Goal: Information Seeking & Learning: Learn about a topic

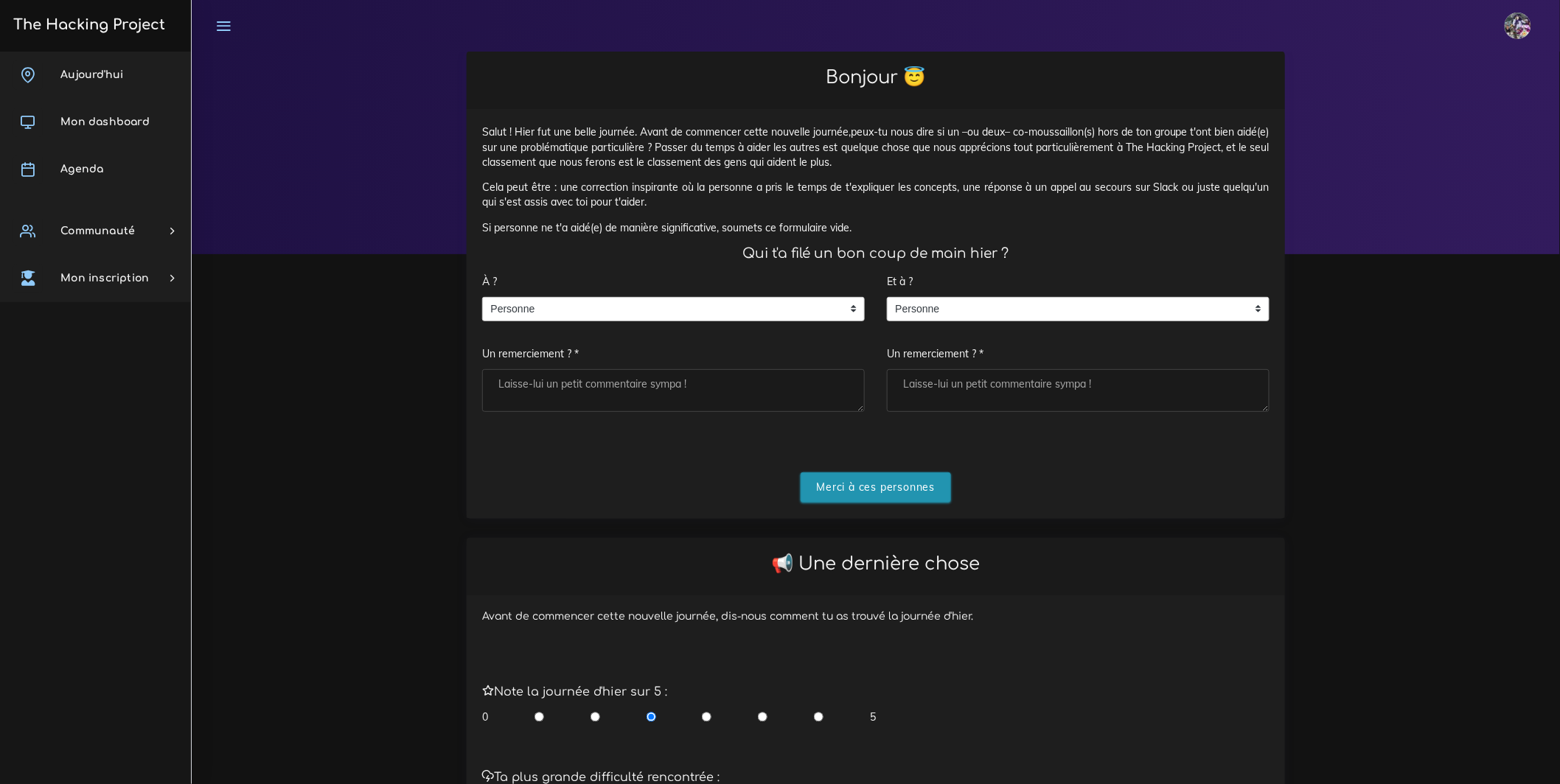
click at [871, 489] on input "Merci à ces personnes" at bounding box center [875, 487] width 151 height 30
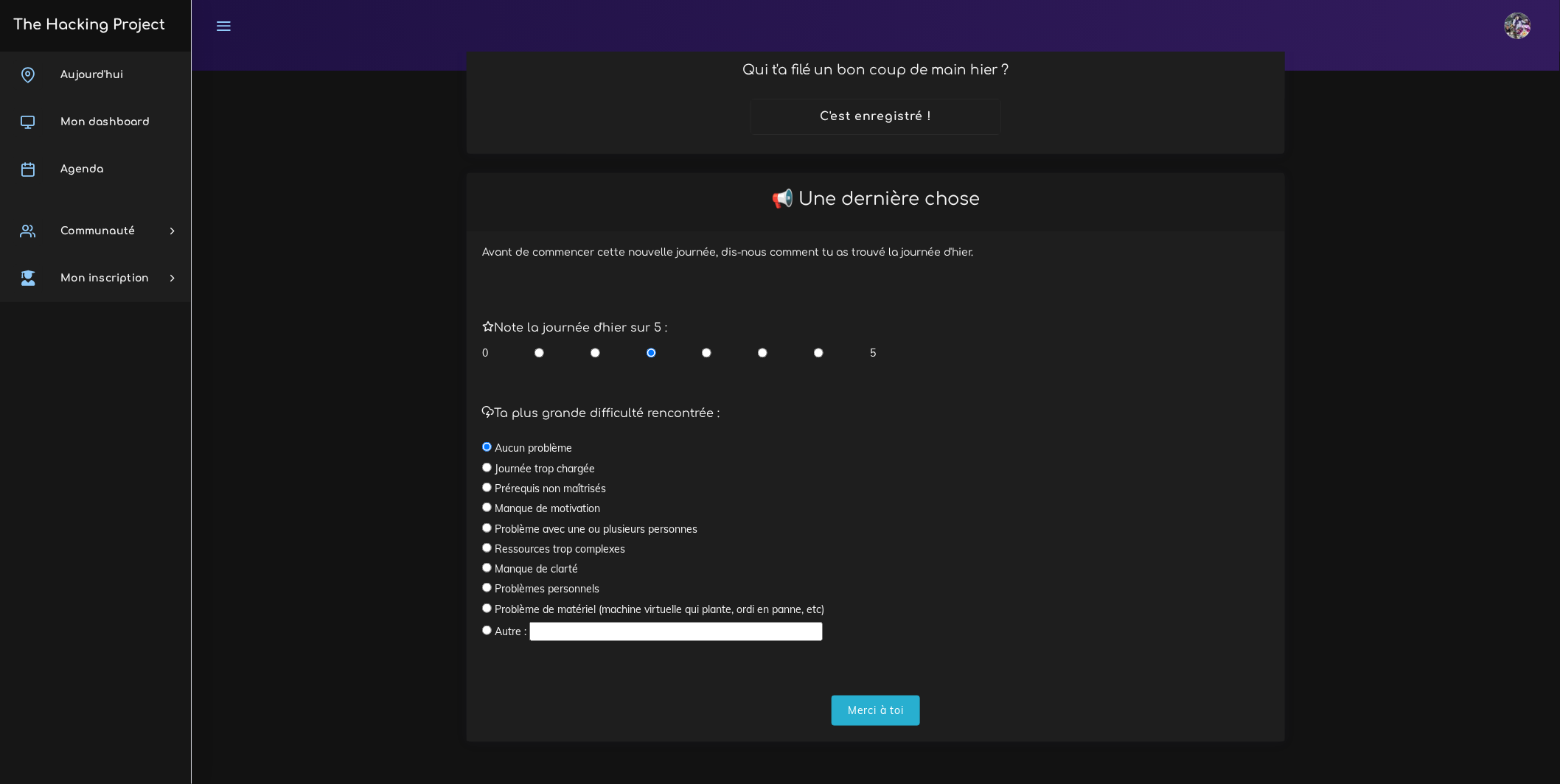
scroll to position [199, 0]
click at [828, 352] on div "0 5" at bounding box center [679, 353] width 394 height 15
click at [823, 352] on div "0 5" at bounding box center [679, 353] width 394 height 15
click at [816, 359] on input "radio" at bounding box center [818, 353] width 9 height 15
radio input "true"
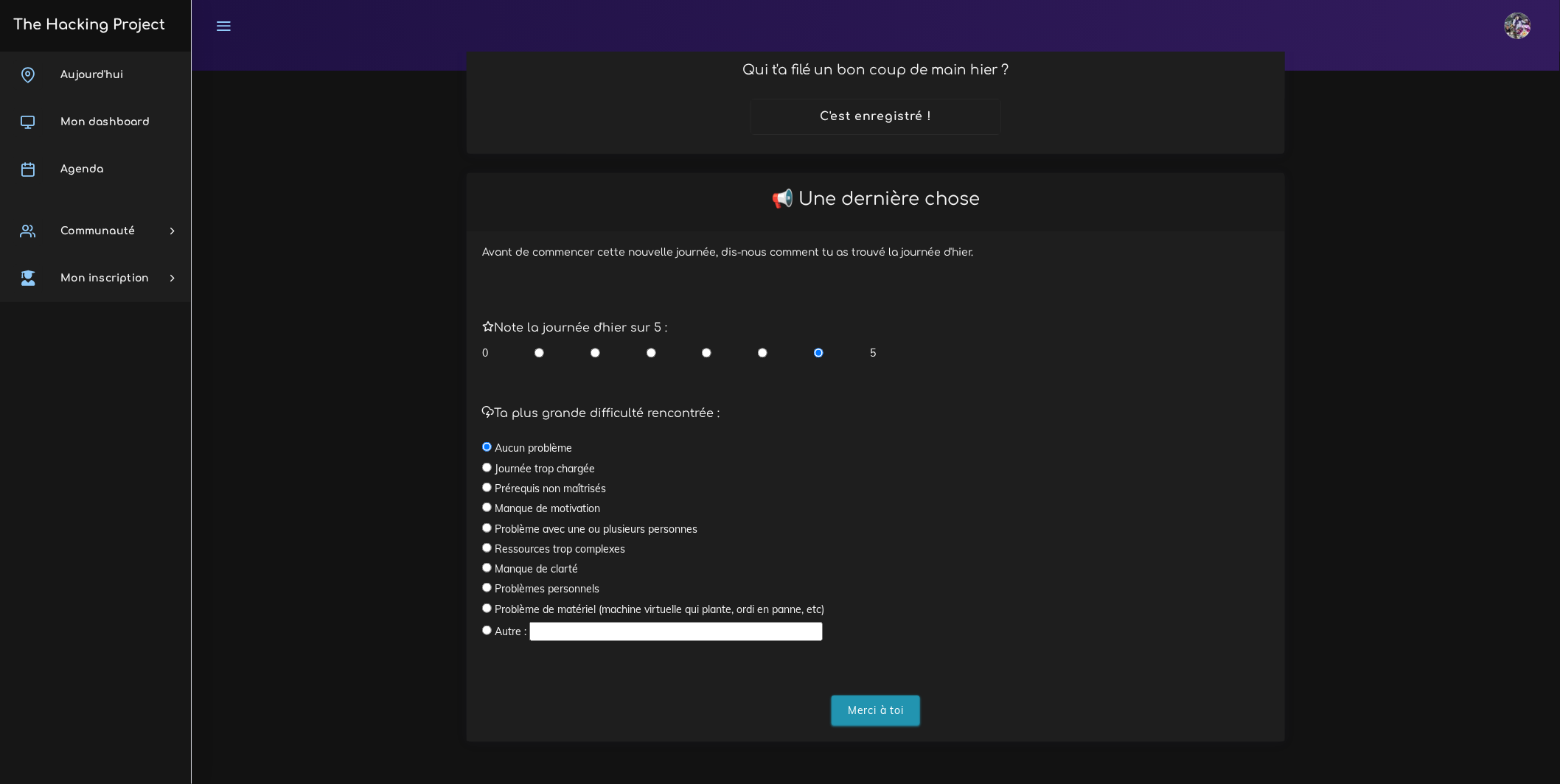
click at [854, 722] on input "Merci à toi" at bounding box center [876, 710] width 89 height 30
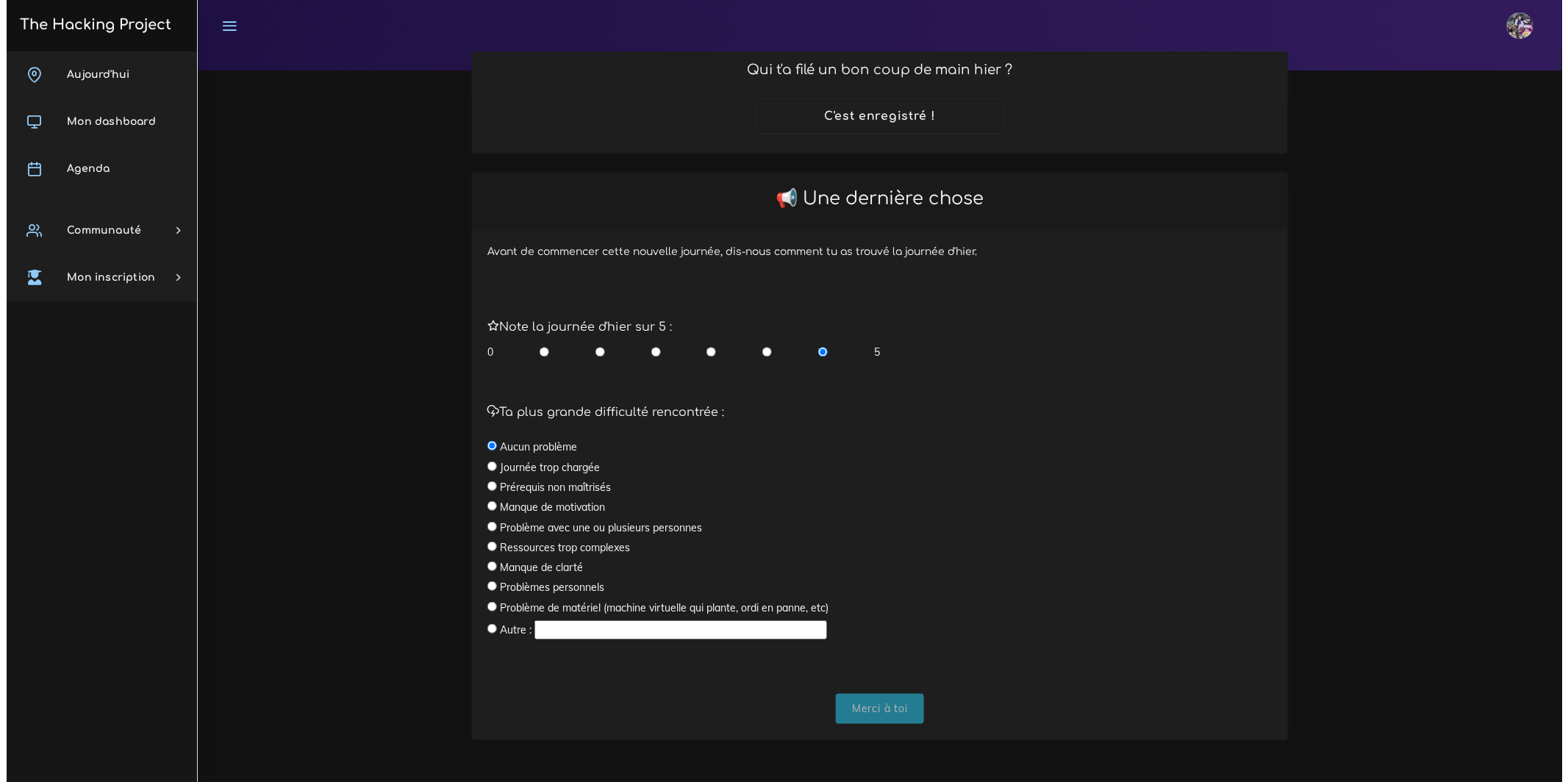
scroll to position [0, 0]
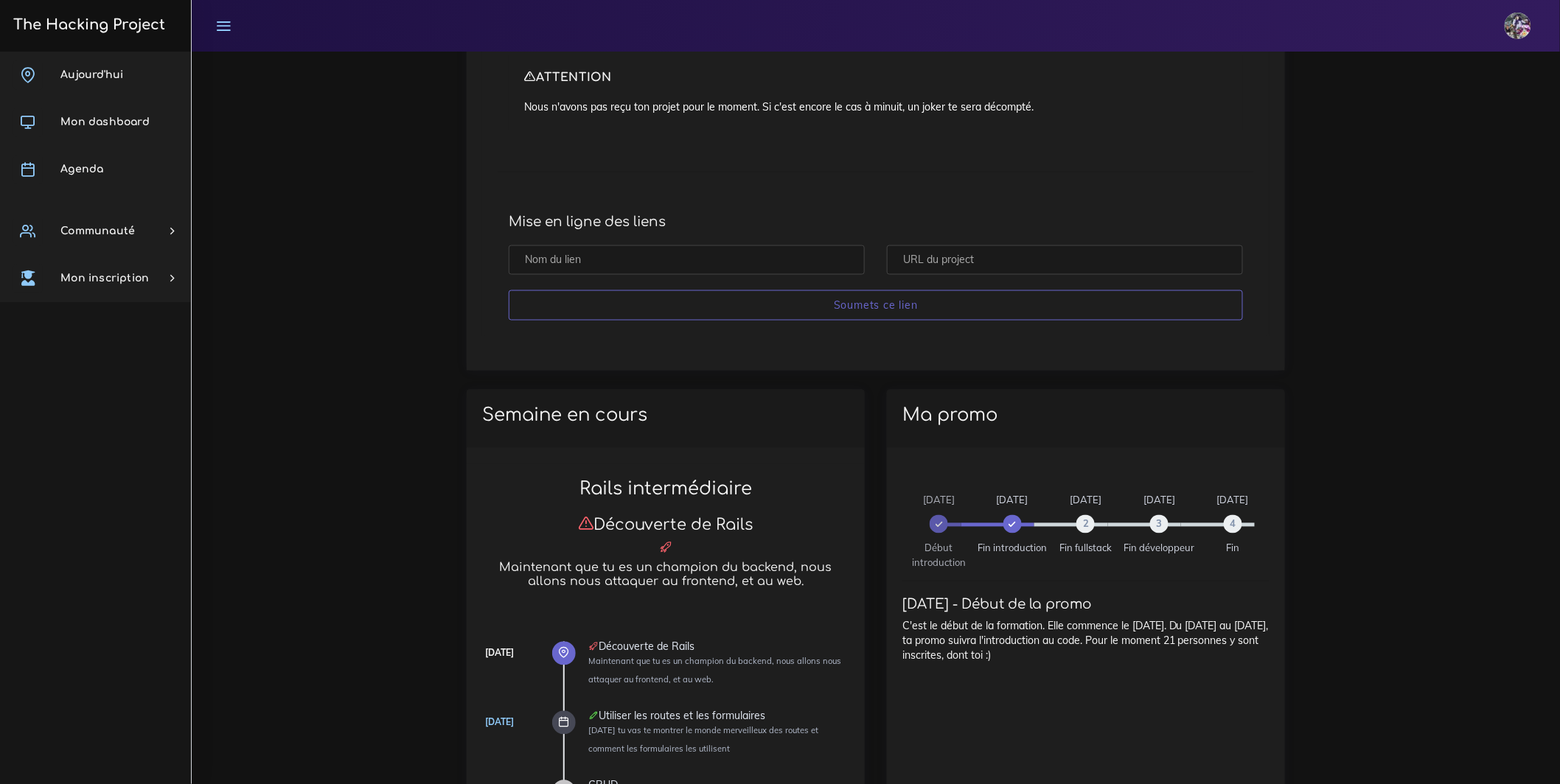
scroll to position [1026, 0]
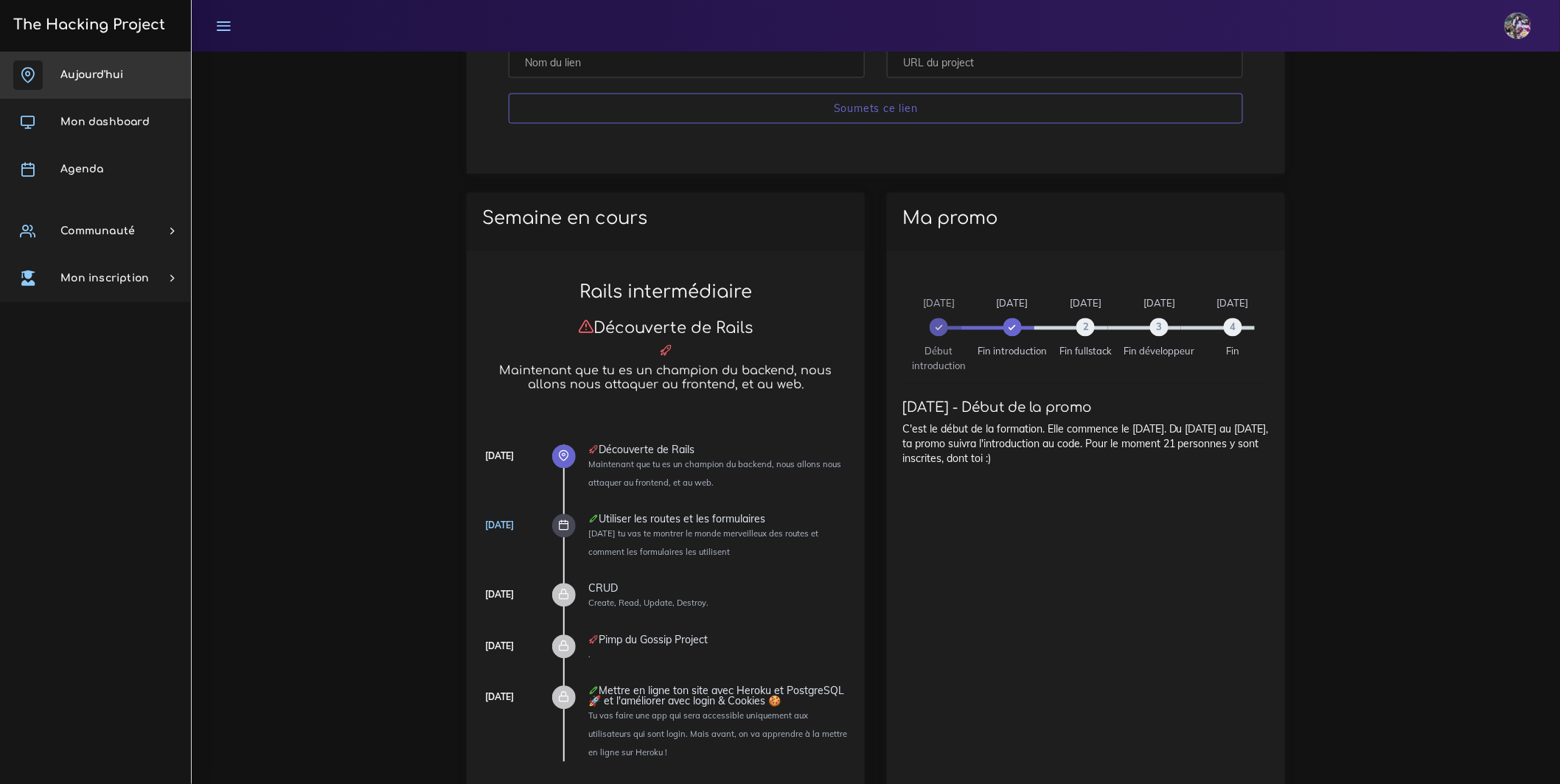
click at [108, 87] on link "Aujourd'hui" at bounding box center [95, 75] width 191 height 47
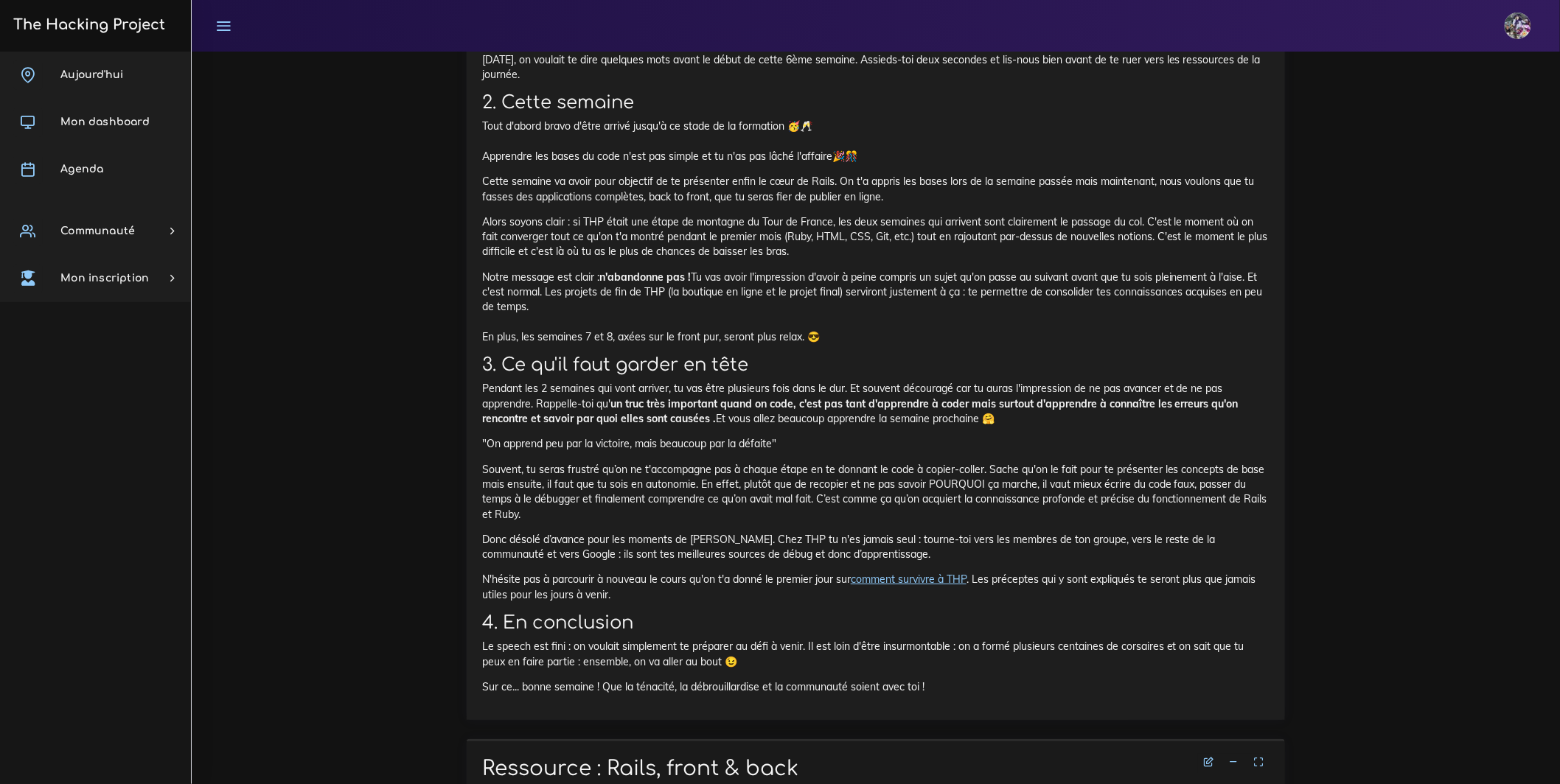
scroll to position [2278, 0]
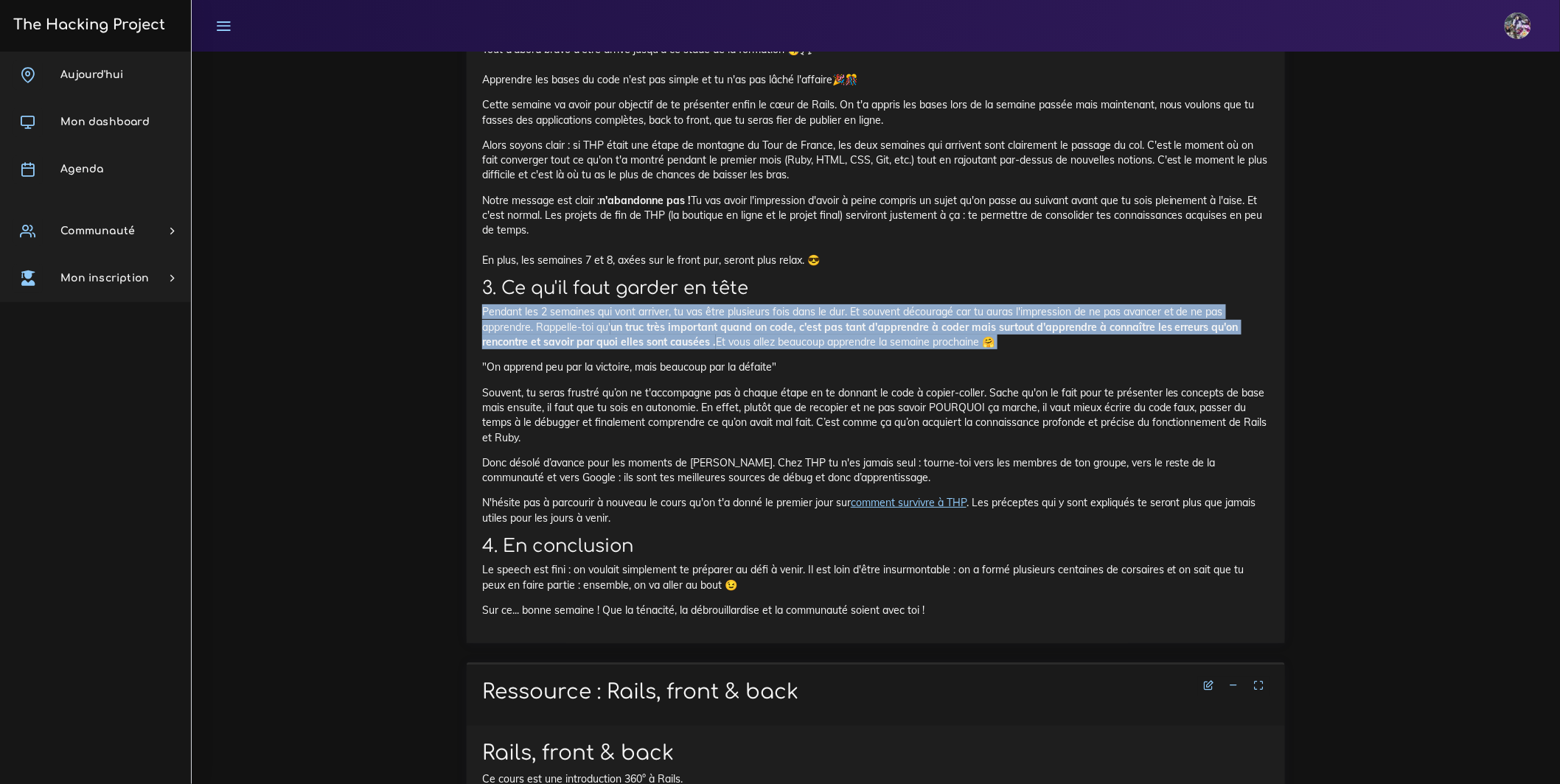
drag, startPoint x: 480, startPoint y: 485, endPoint x: 1105, endPoint y: 535, distance: 627.0
click at [1105, 535] on div "Avant de commencer cette 6ème semaine Un petit speech pour que tu sois préparé …" at bounding box center [875, 261] width 818 height 766
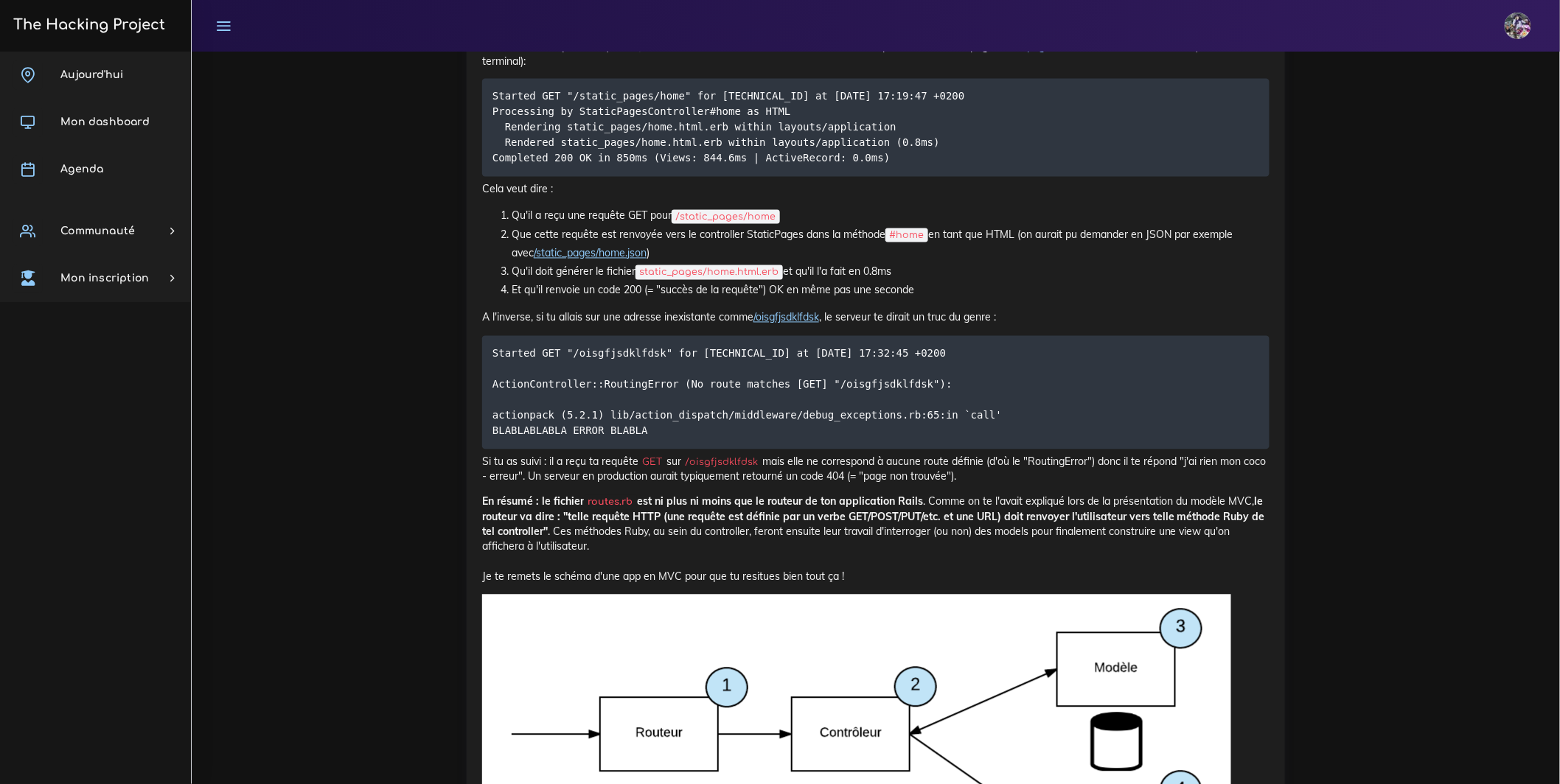
scroll to position [5837, 0]
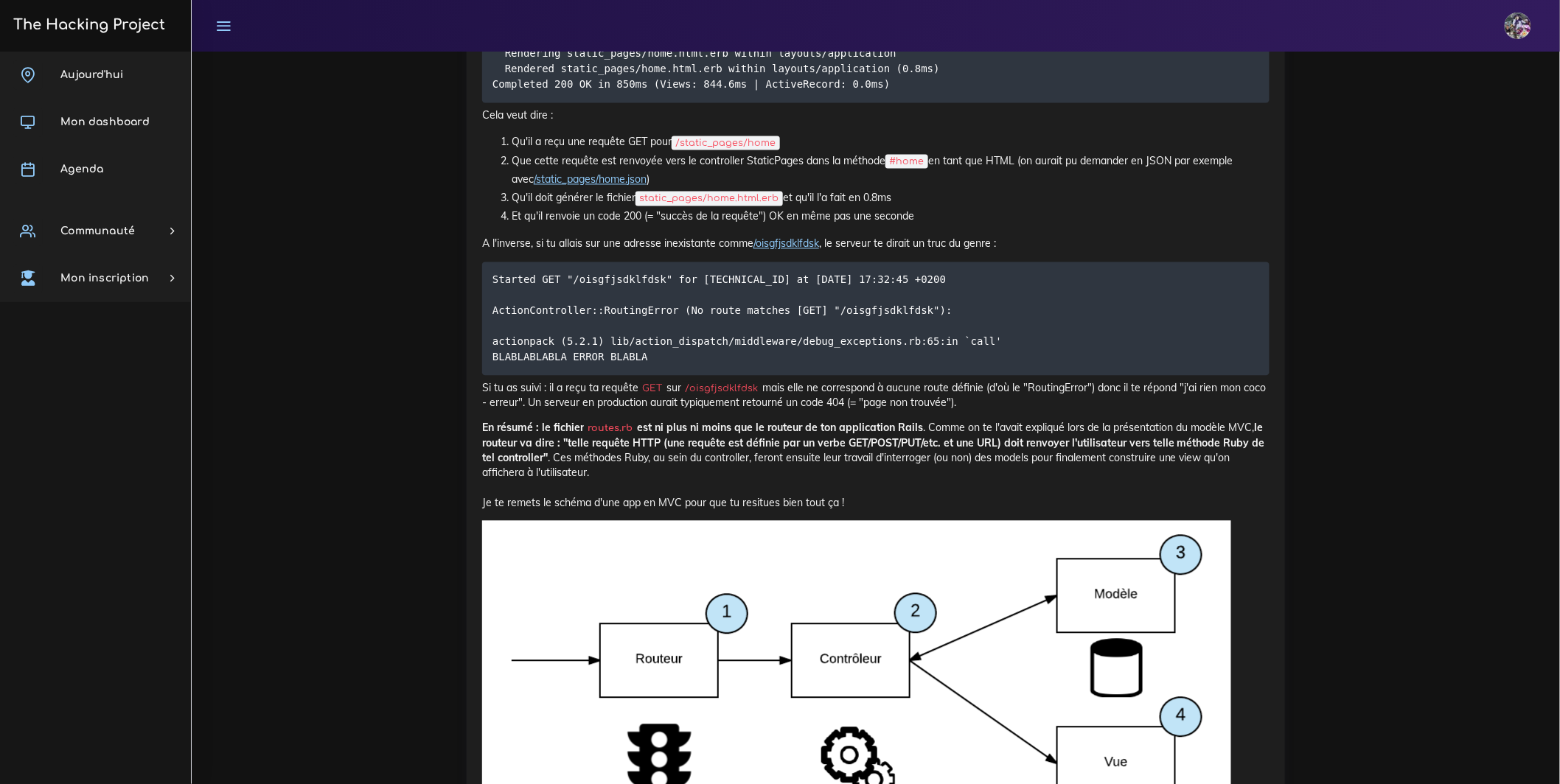
drag, startPoint x: 489, startPoint y: 411, endPoint x: 1157, endPoint y: 412, distance: 668.0
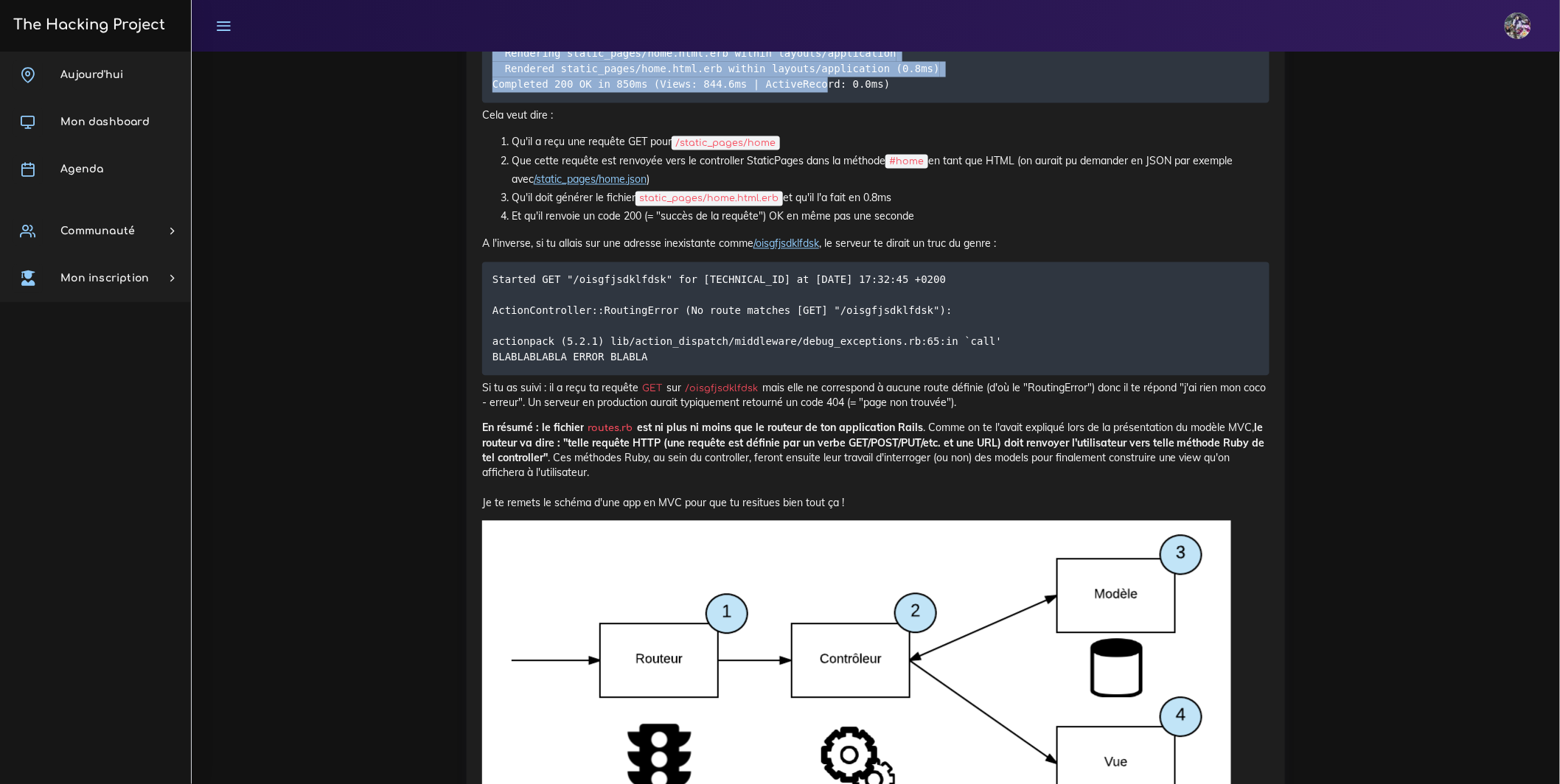
drag, startPoint x: 470, startPoint y: 496, endPoint x: 839, endPoint y: 547, distance: 372.5
drag, startPoint x: 839, startPoint y: 547, endPoint x: 821, endPoint y: 547, distance: 18.0
click at [839, 93] on code "Started GET "/static_pages/home" for 127.0.0.1 at 2018-10-24 17:19:47 +0200 Pro…" at bounding box center [728, 53] width 472 height 78
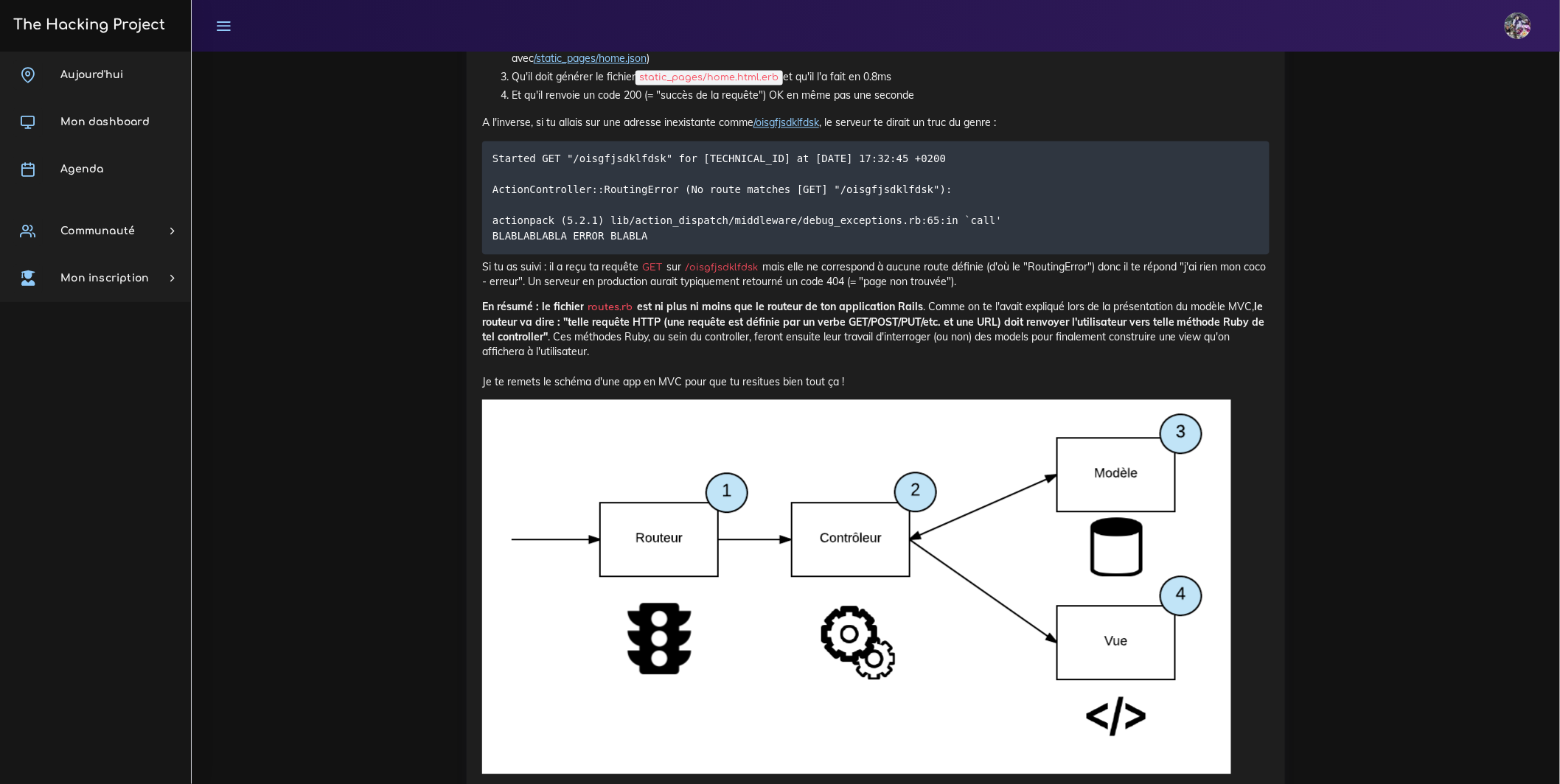
scroll to position [5957, 0]
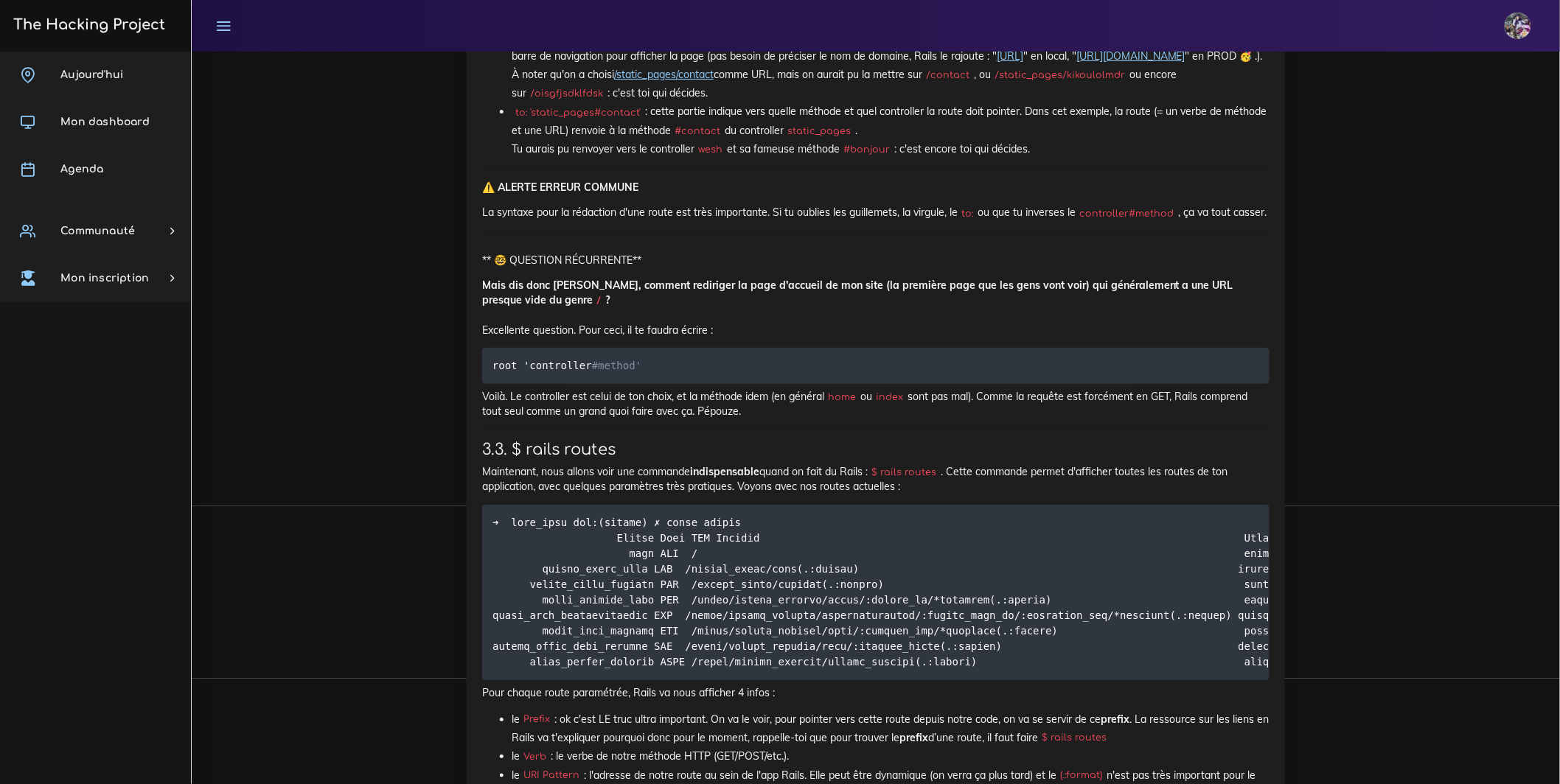
scroll to position [7151, 0]
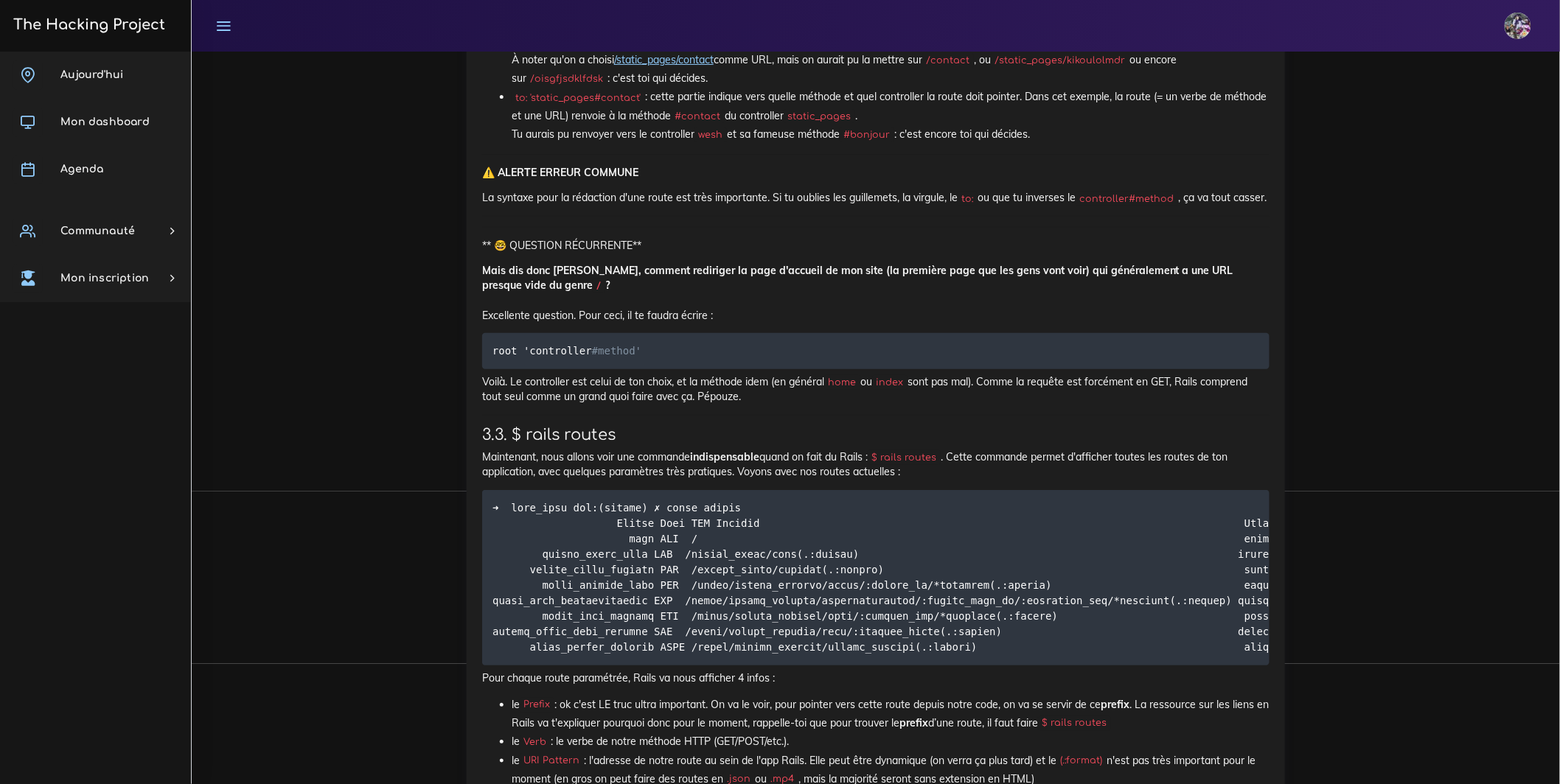
drag, startPoint x: 635, startPoint y: 563, endPoint x: 861, endPoint y: 563, distance: 226.0
click at [861, 89] on li "'/static_pages/contact' : c'est l'URL sur laquelle l'utilisateur va faire sa re…" at bounding box center [890, 51] width 757 height 74
drag, startPoint x: 651, startPoint y: 658, endPoint x: 1022, endPoint y: 657, distance: 371.0
click at [1022, 144] on li "to: 'static_pages#contact' : cette partie indique vers quelle méthode et quel c…" at bounding box center [890, 115] width 757 height 56
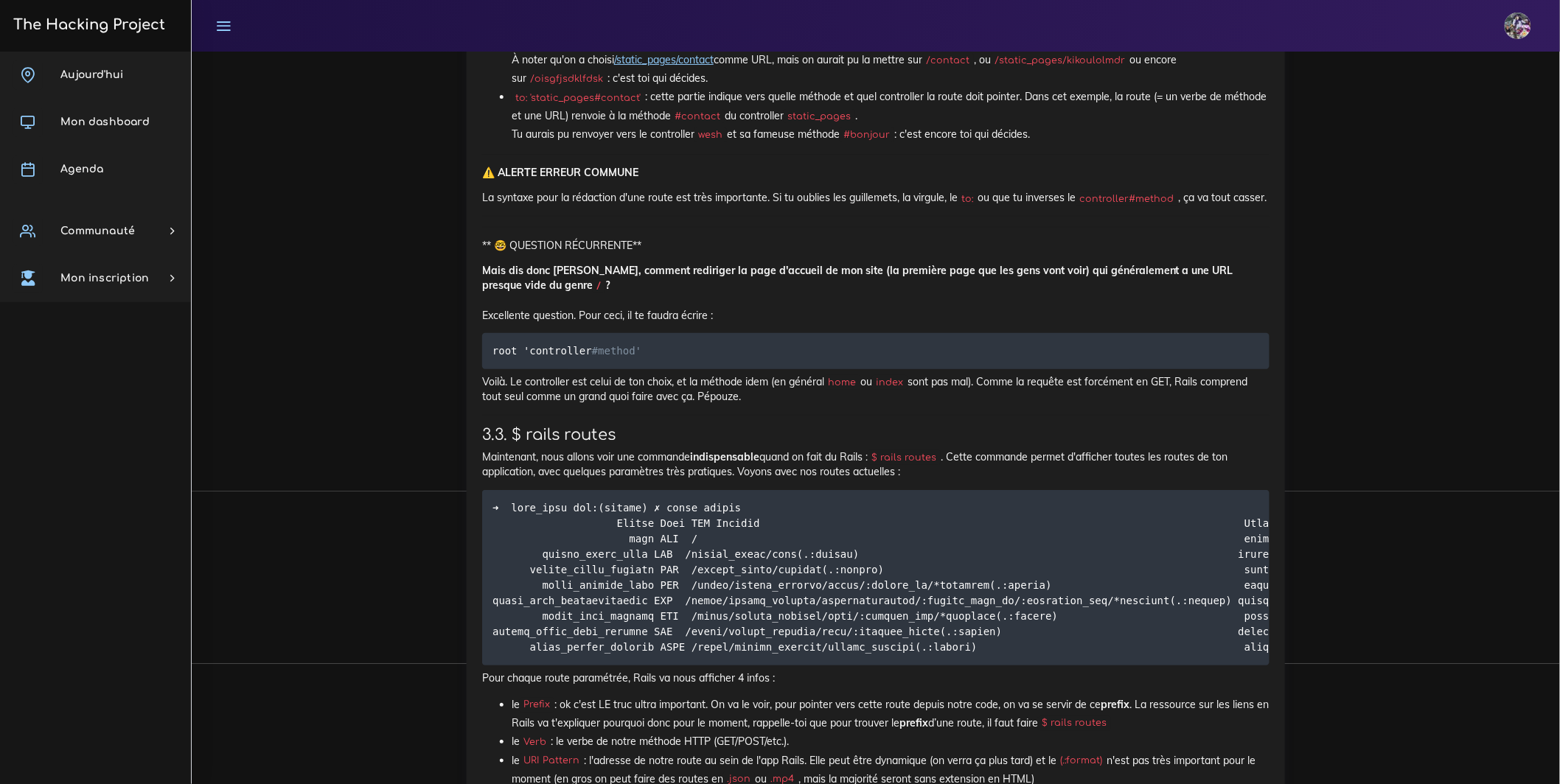
click at [895, 144] on li "to: 'static_pages#contact' : cette partie indique vers quelle méthode et quel c…" at bounding box center [890, 115] width 757 height 56
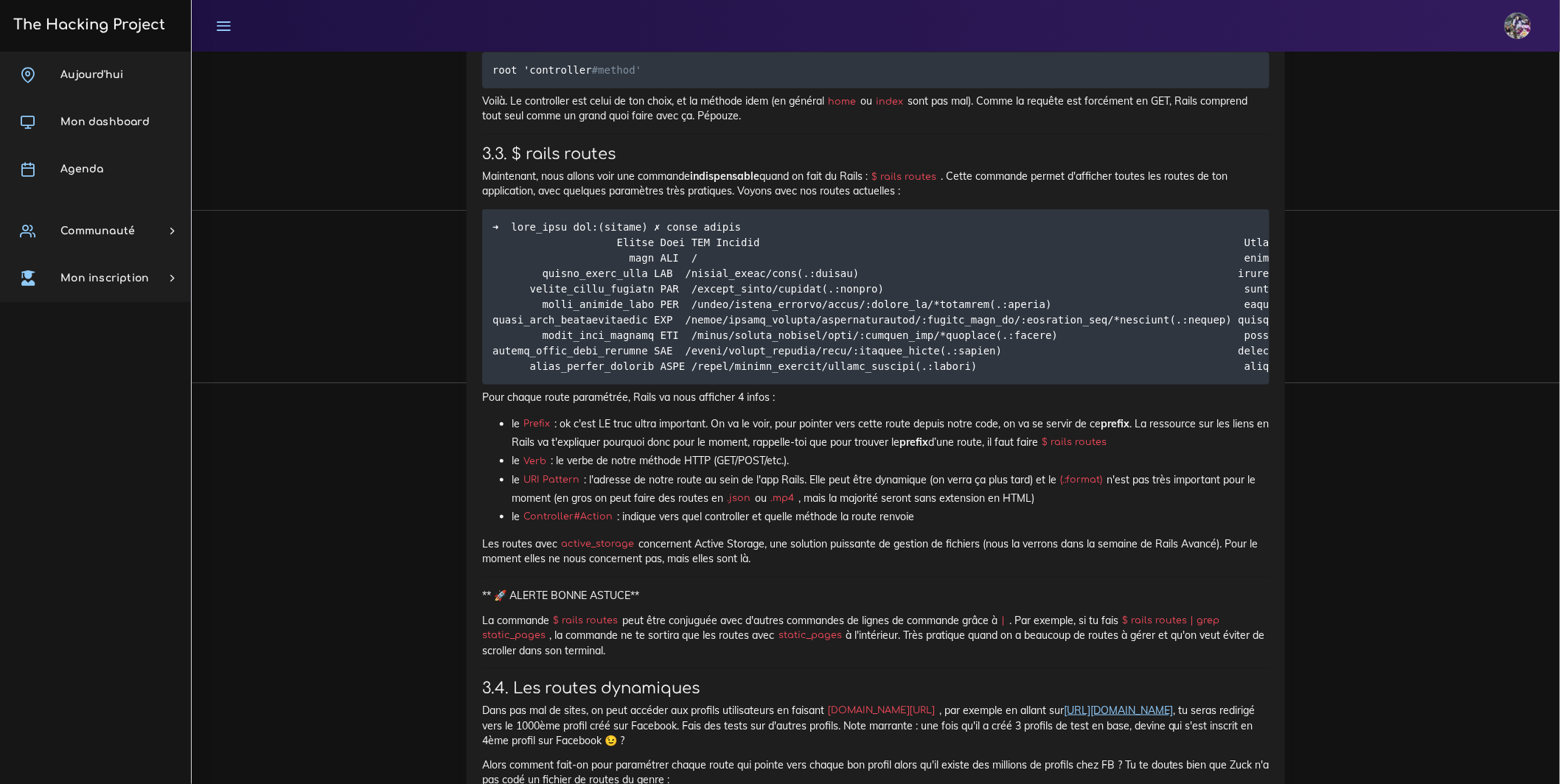
scroll to position [7451, 0]
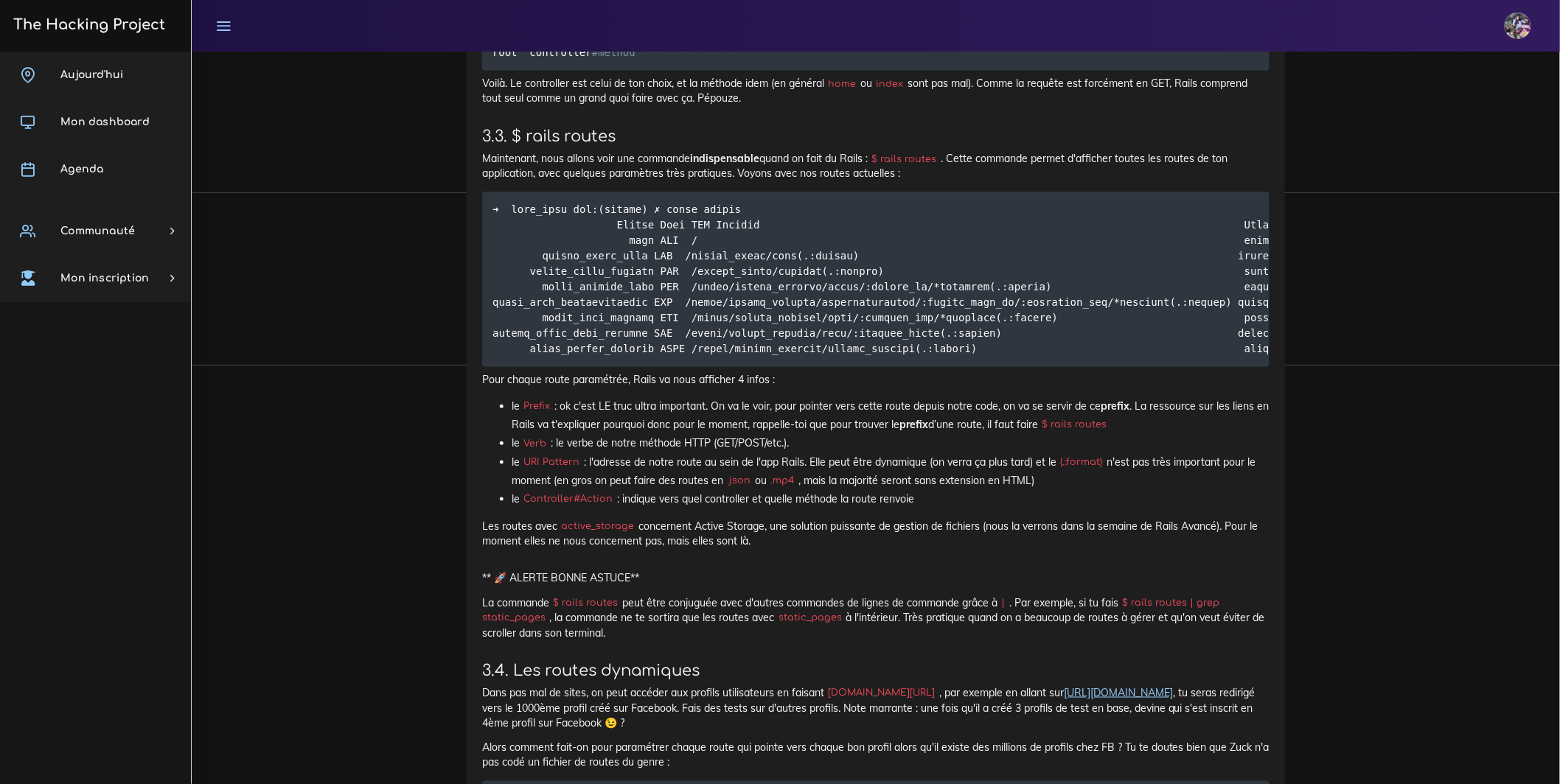
drag, startPoint x: 494, startPoint y: 566, endPoint x: 706, endPoint y: 604, distance: 215.4
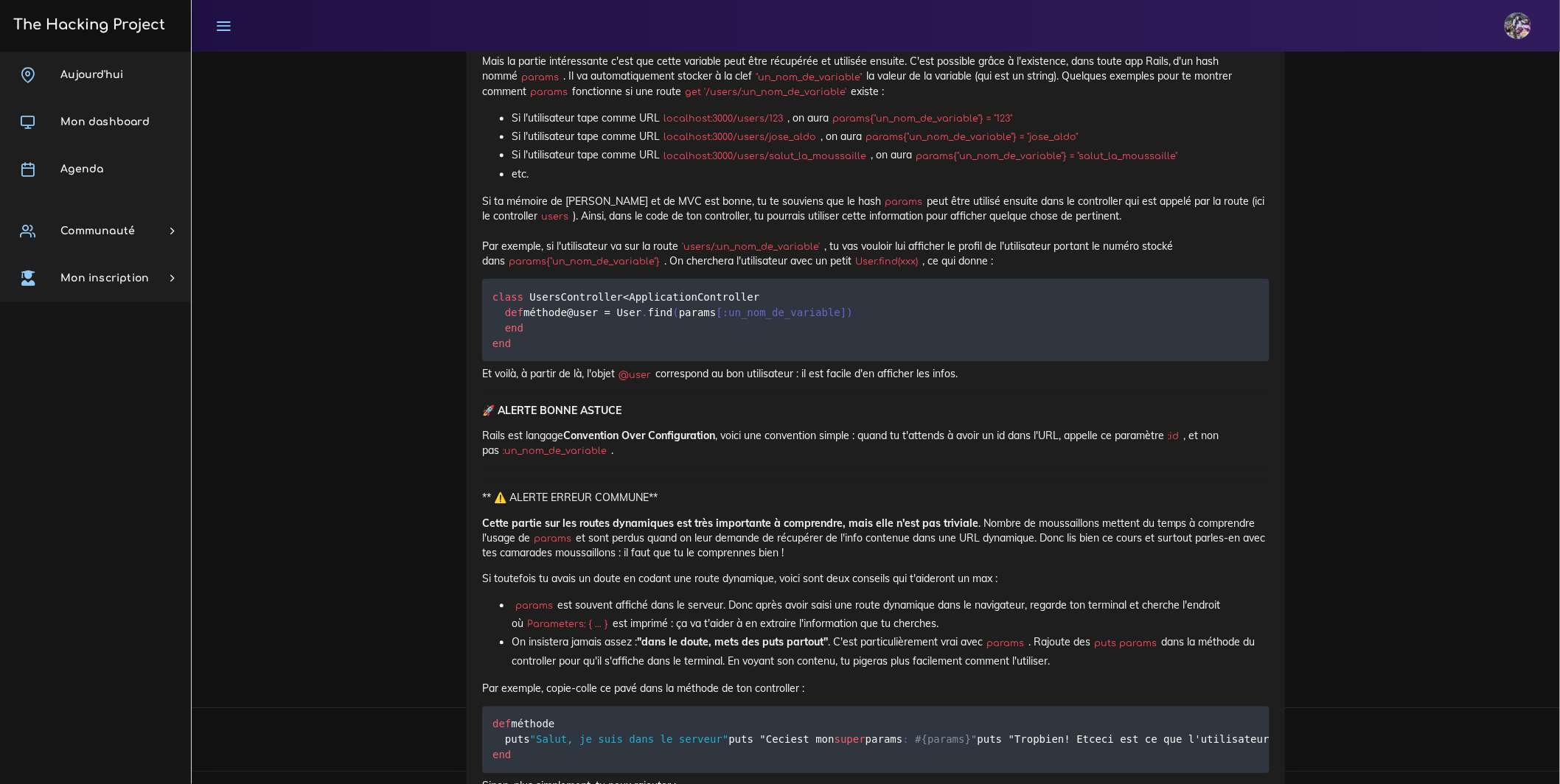
scroll to position [8347, 0]
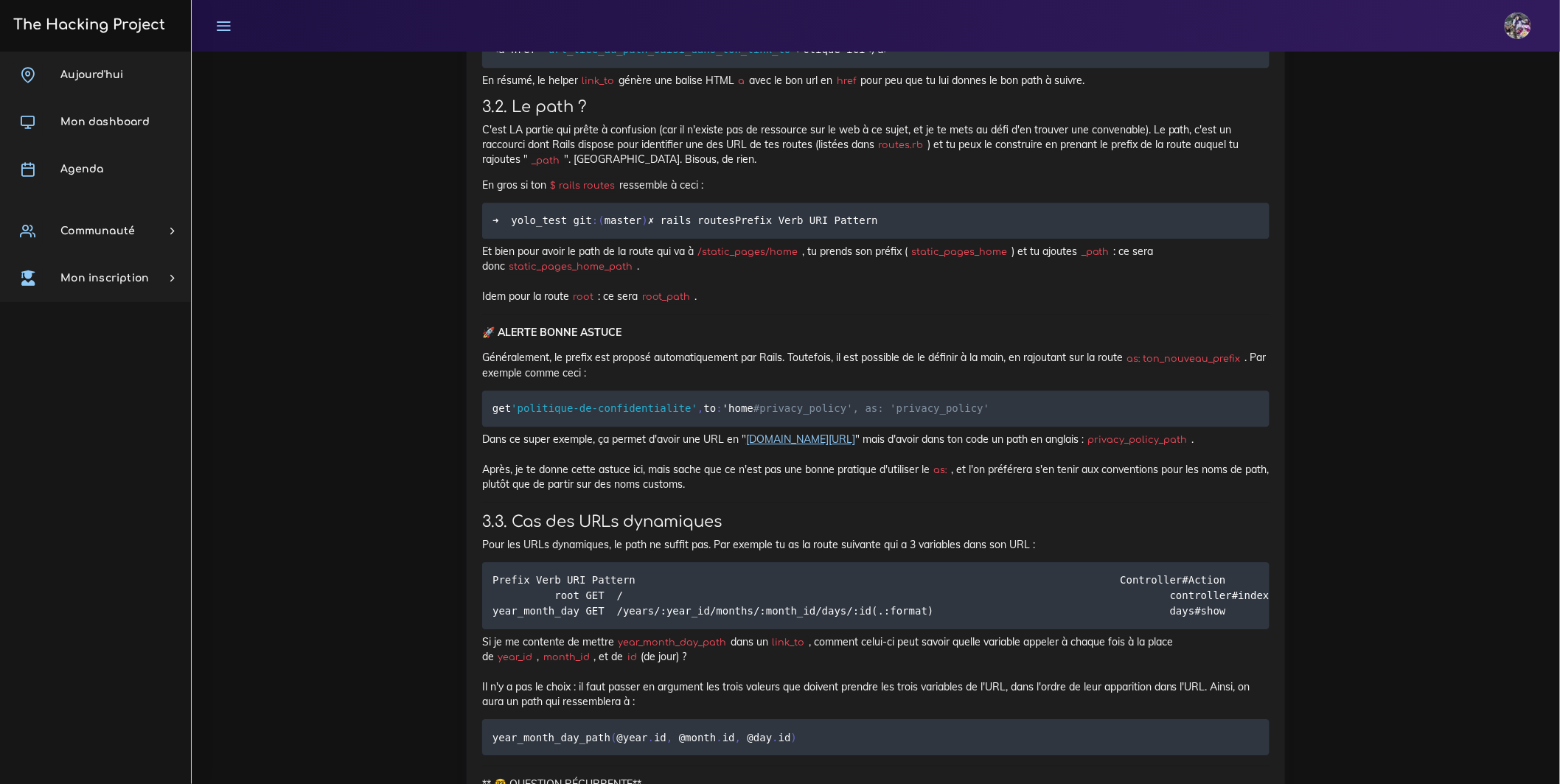
scroll to position [11080, 0]
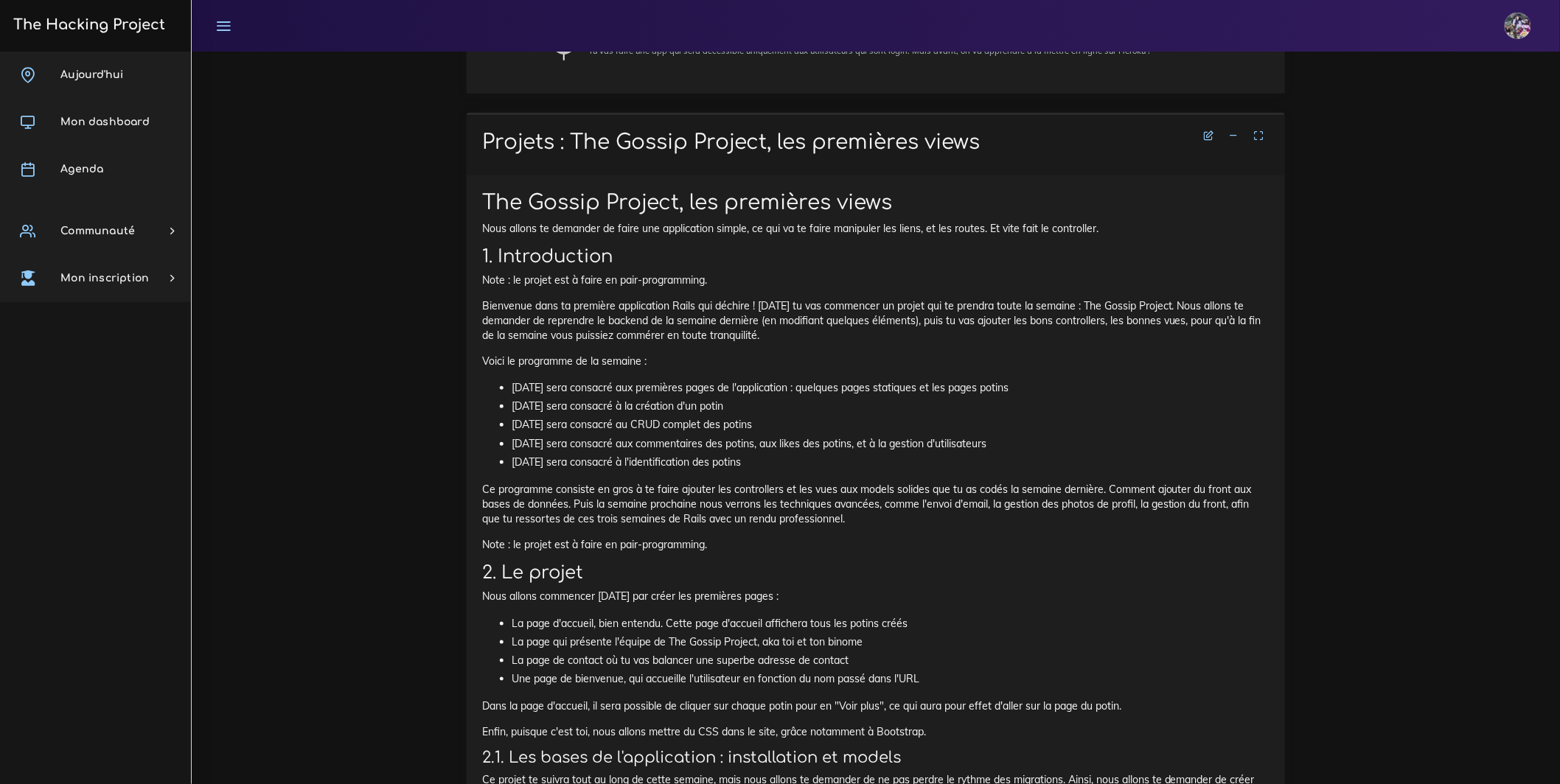
scroll to position [505, 0]
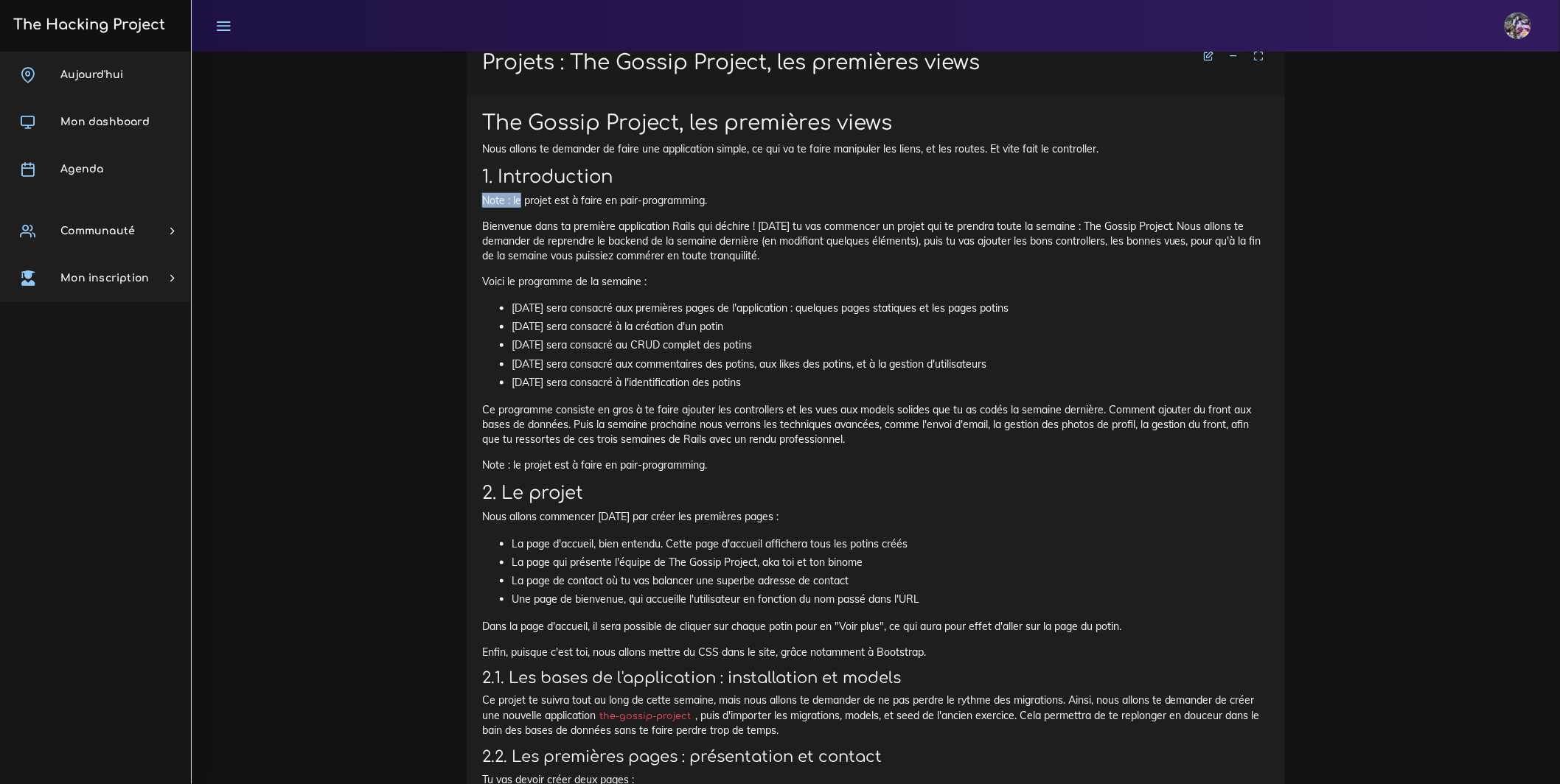
drag, startPoint x: 479, startPoint y: 209, endPoint x: 523, endPoint y: 211, distance: 44.0
drag, startPoint x: 482, startPoint y: 233, endPoint x: 1078, endPoint y: 271, distance: 597.2
click at [1078, 264] on p "Bienvenue dans ta première application Rails qui déchire ! Aujourd'hui tu vas c…" at bounding box center [876, 242] width 788 height 45
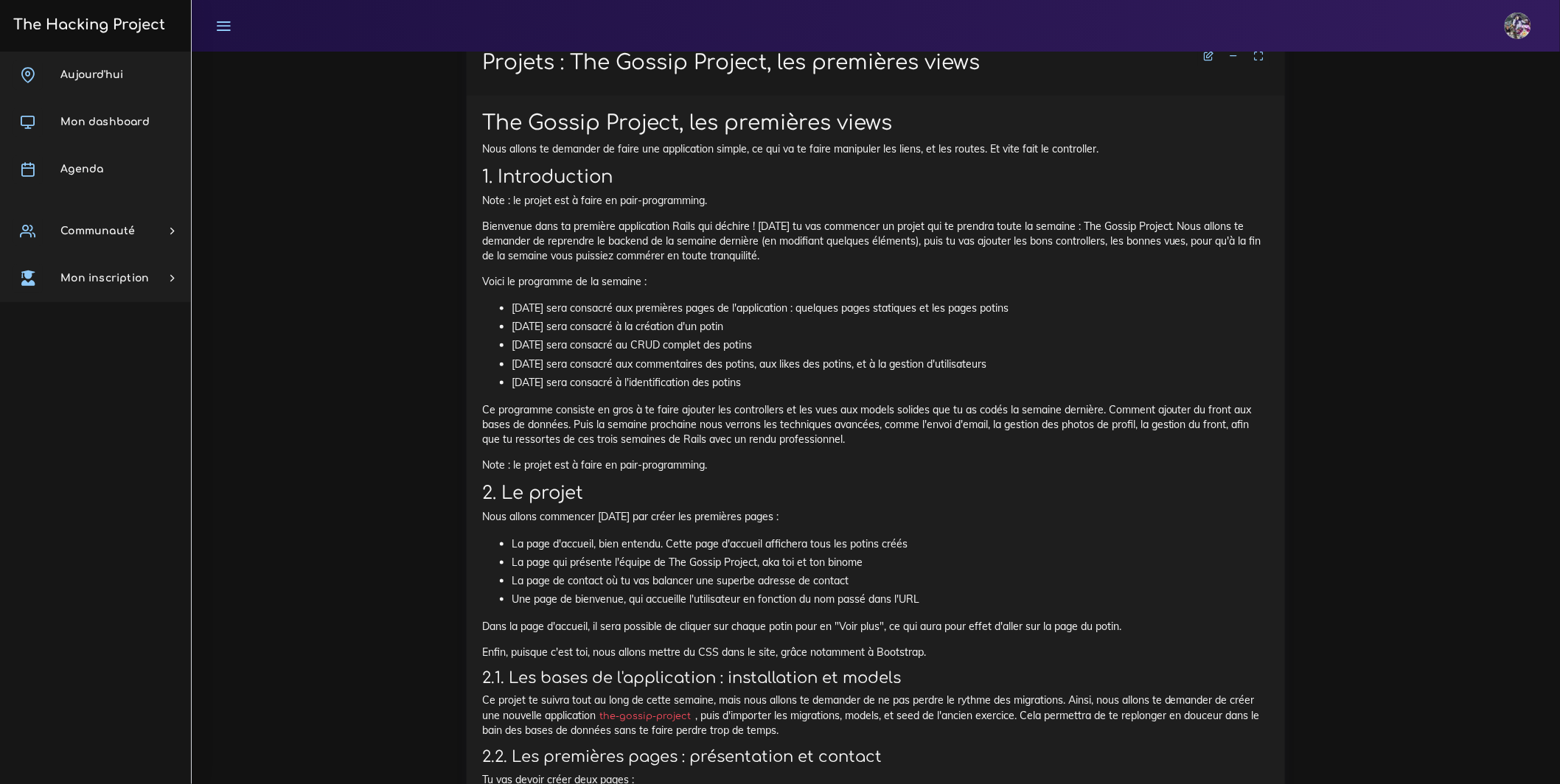
click at [1078, 264] on p "Bienvenue dans ta première application Rails qui déchire ! Aujourd'hui tu vas c…" at bounding box center [876, 242] width 788 height 45
drag, startPoint x: 490, startPoint y: 293, endPoint x: 1074, endPoint y: 393, distance: 592.5
click at [512, 354] on li "Mercredi sera consacré au CRUD complet des potins" at bounding box center [890, 345] width 757 height 18
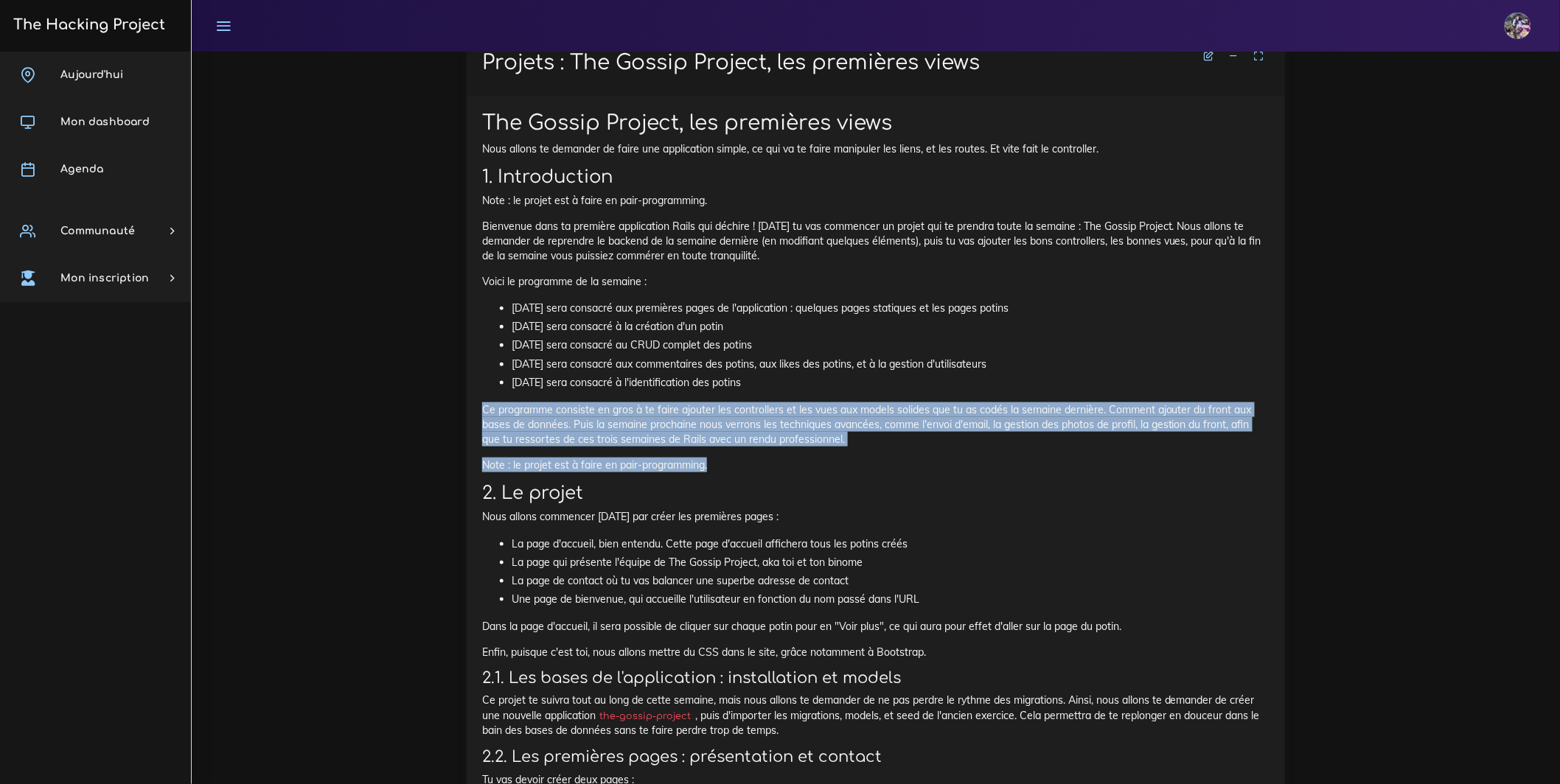
drag, startPoint x: 517, startPoint y: 434, endPoint x: 903, endPoint y: 487, distance: 389.6
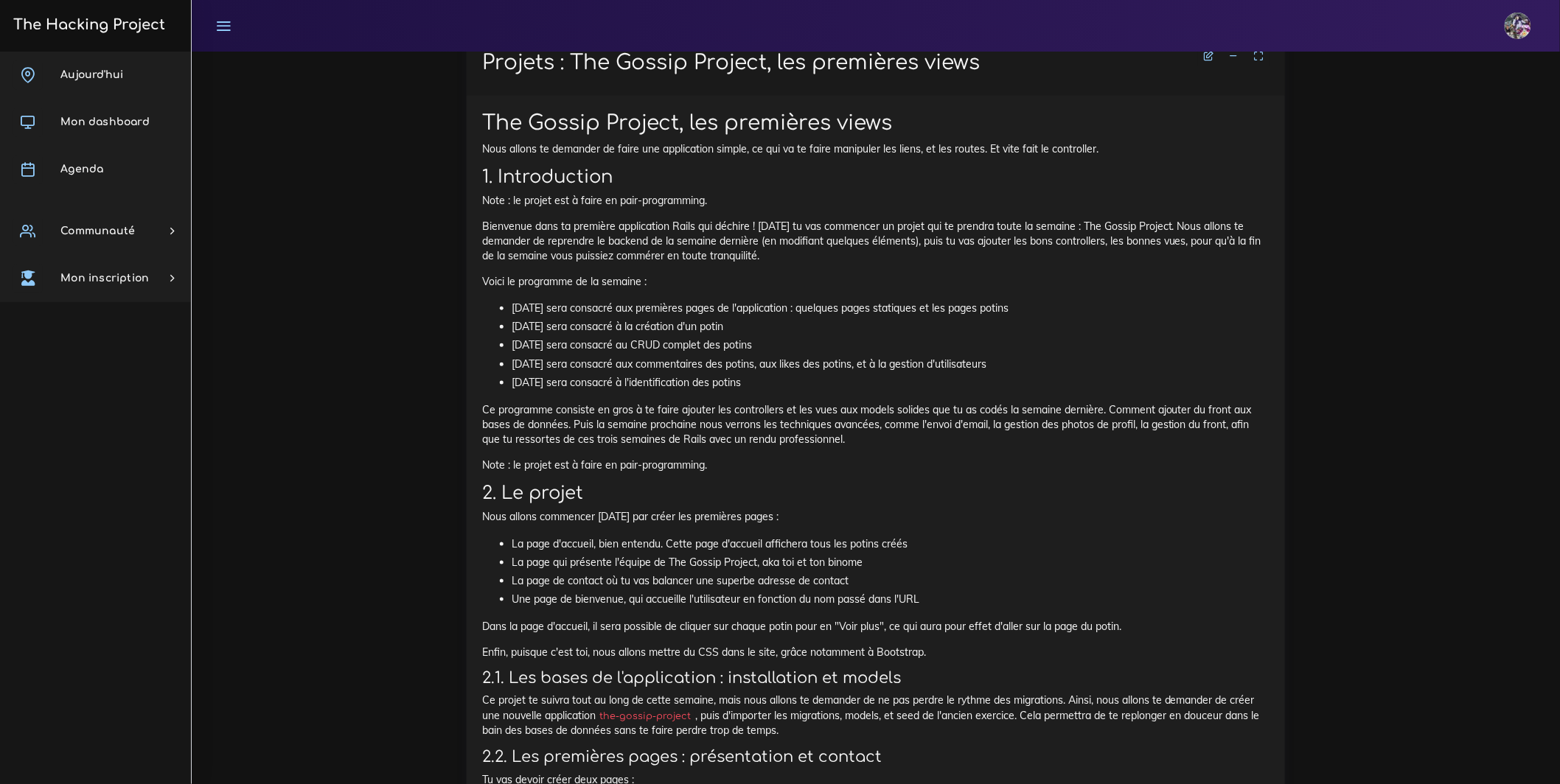
click at [804, 447] on p "Ce programme consiste en gros à te faire ajouter les controllers et les vues au…" at bounding box center [876, 425] width 788 height 45
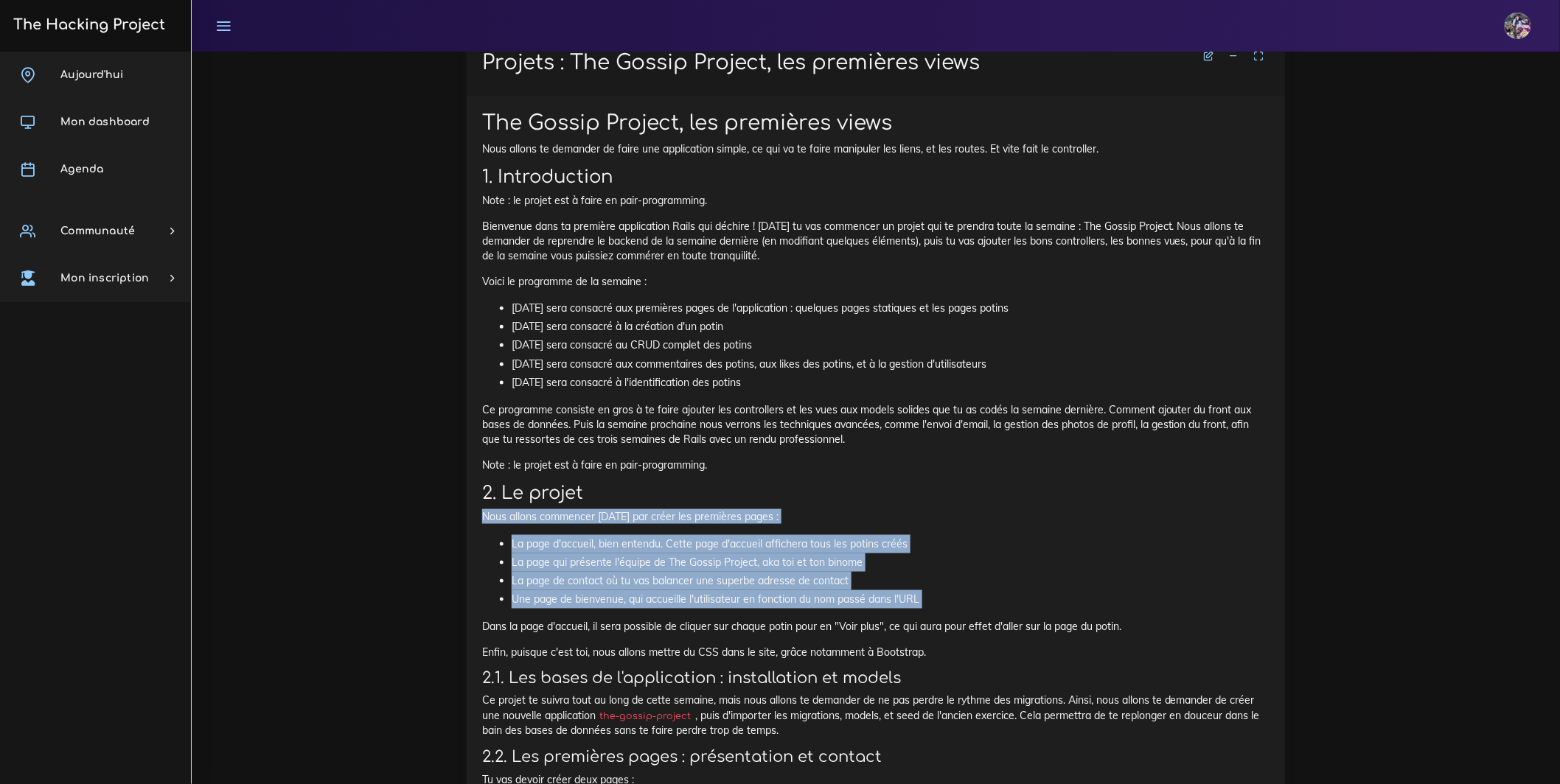
drag, startPoint x: 479, startPoint y: 545, endPoint x: 837, endPoint y: 634, distance: 368.9
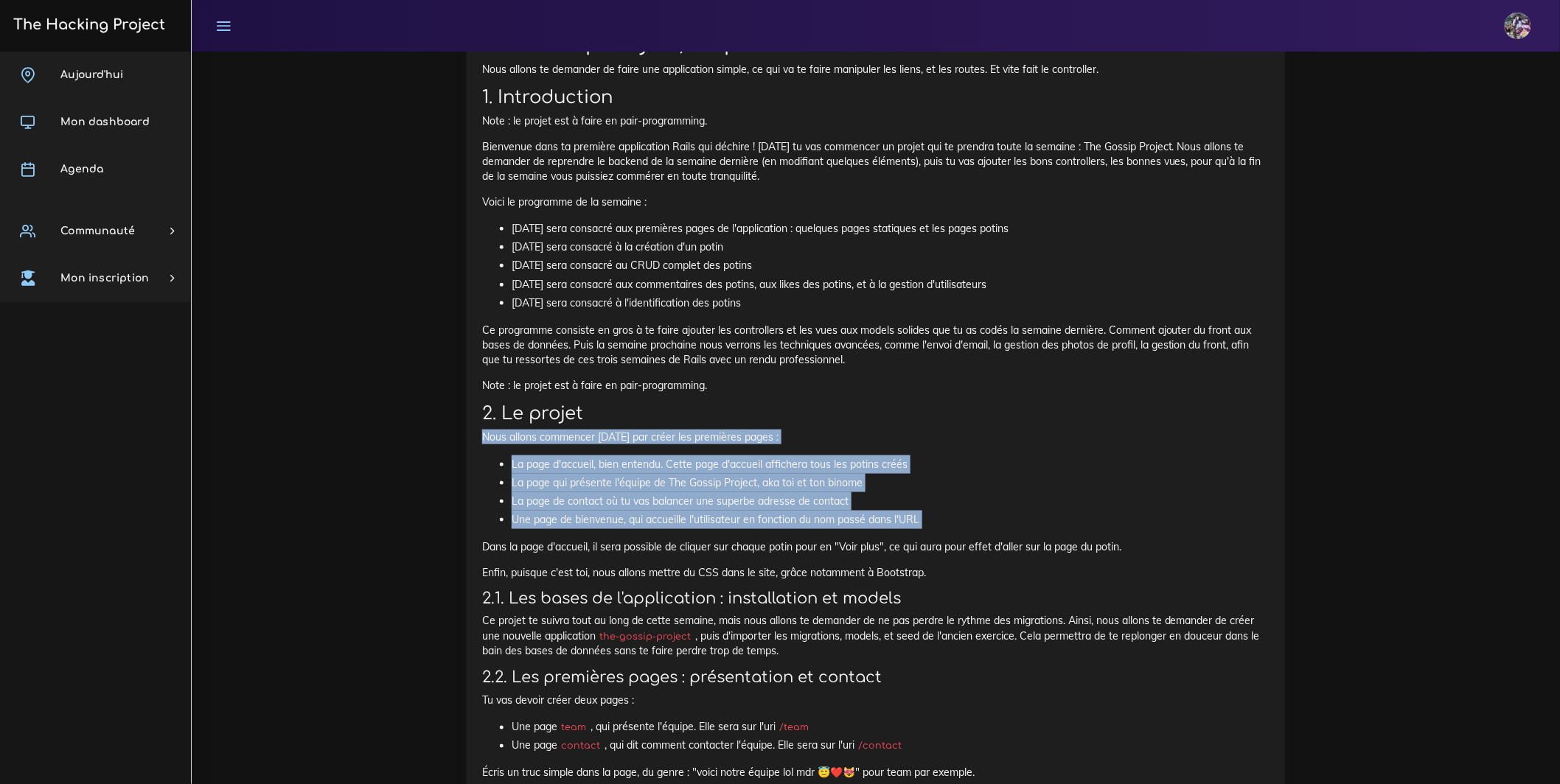
scroll to position [595, 0]
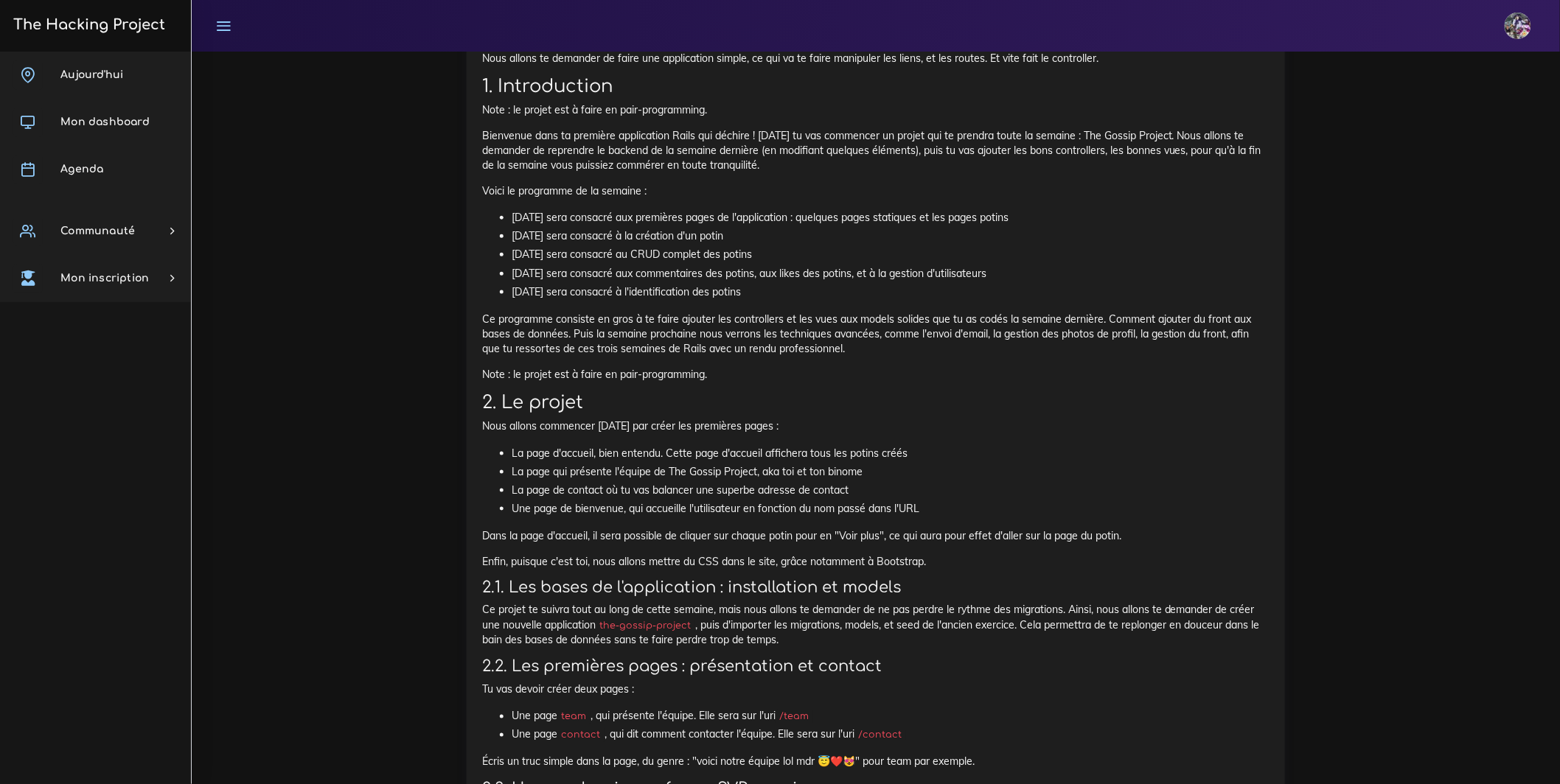
click at [711, 500] on li "La page de contact où tu vas balancer une superbe adresse de contact" at bounding box center [890, 491] width 757 height 18
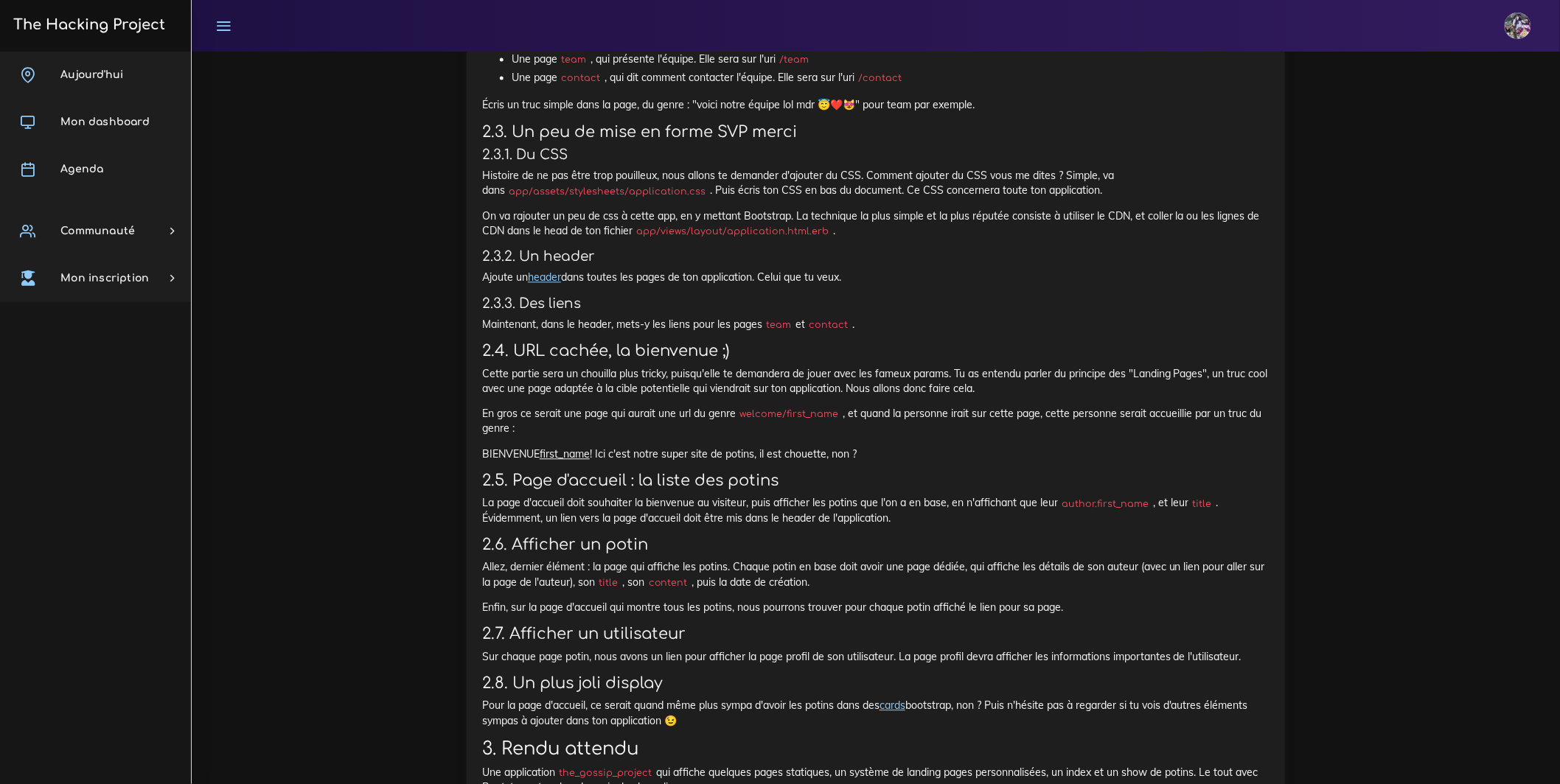
scroll to position [1255, 0]
click at [561, 281] on link "header" at bounding box center [544, 274] width 33 height 13
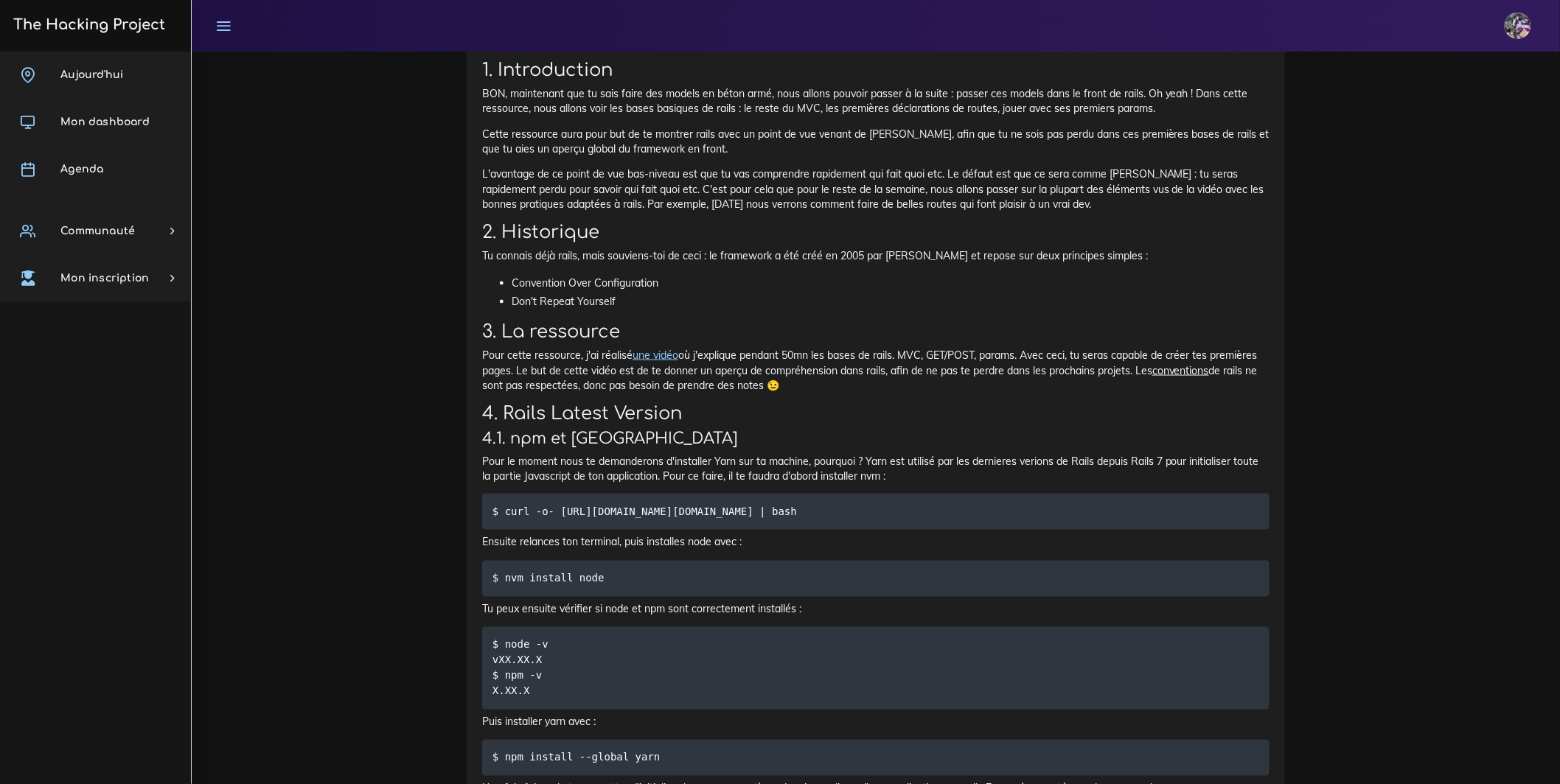
scroll to position [3110, 0]
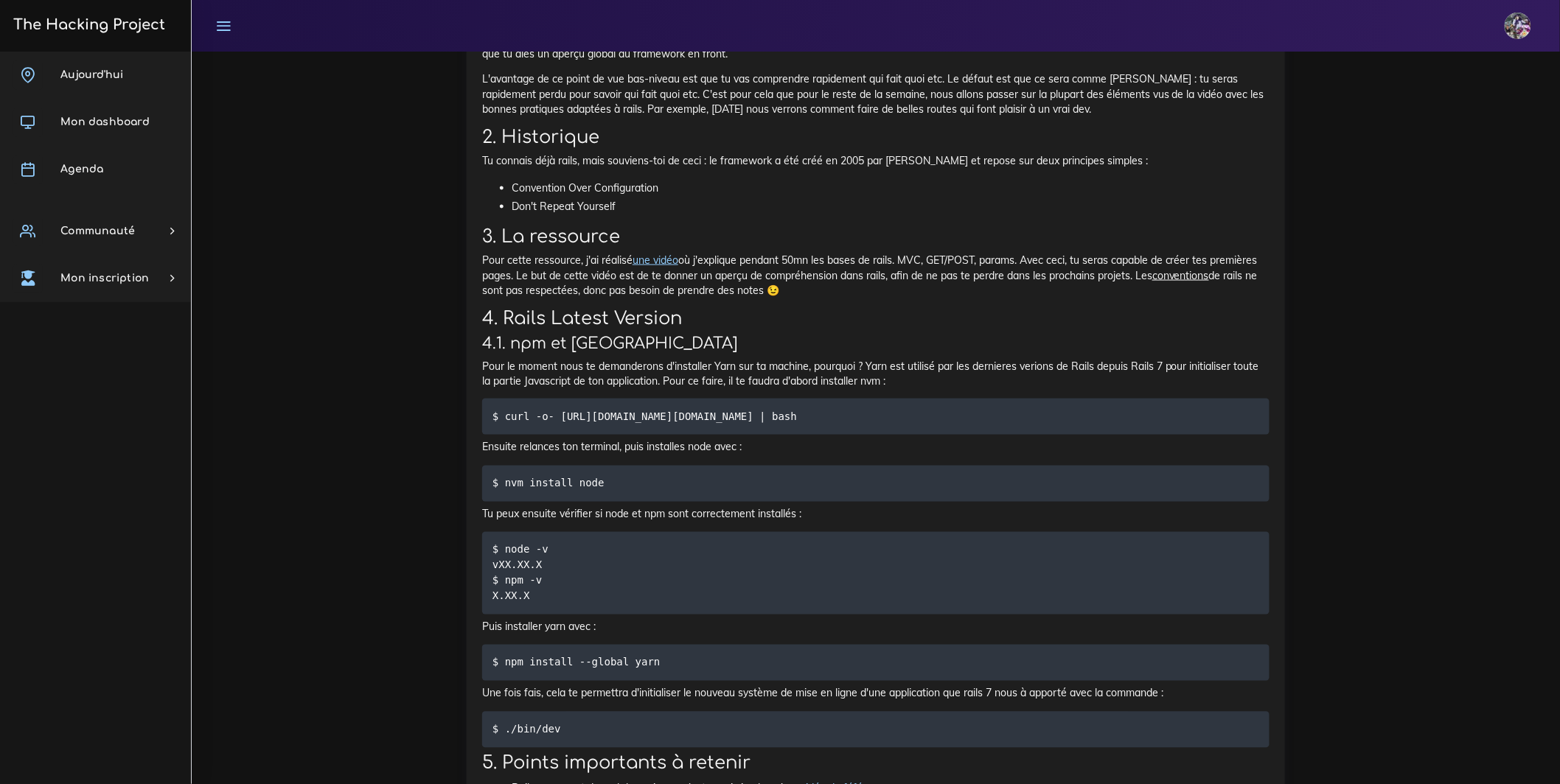
click at [675, 267] on link "une vidéo" at bounding box center [655, 260] width 46 height 13
